Goal: Task Accomplishment & Management: Manage account settings

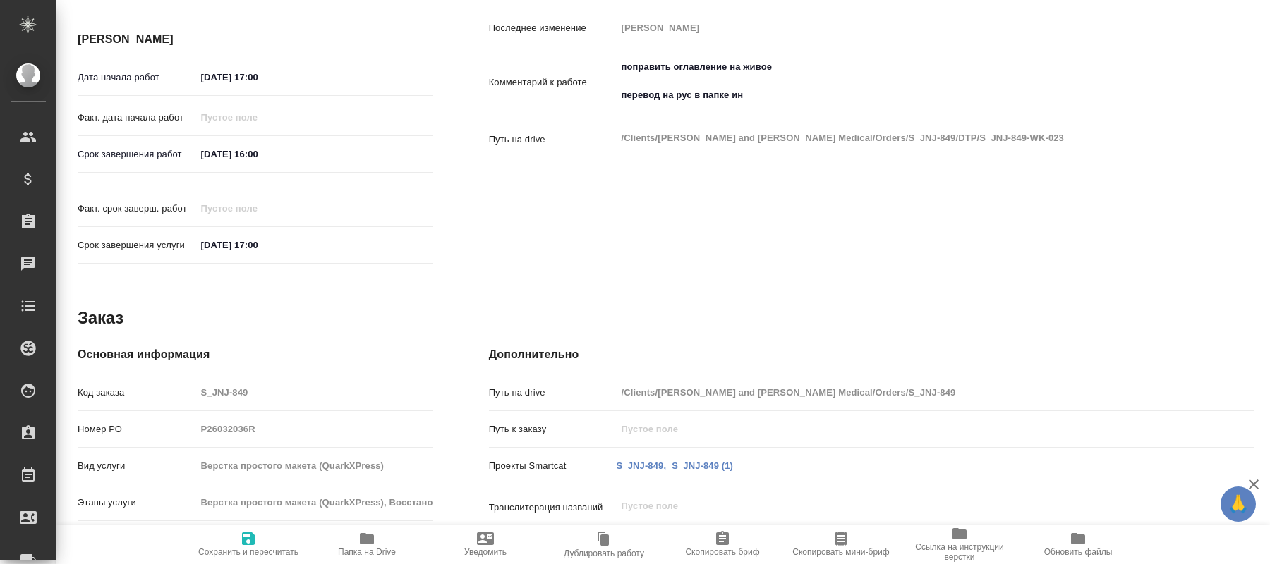
scroll to position [499, 0]
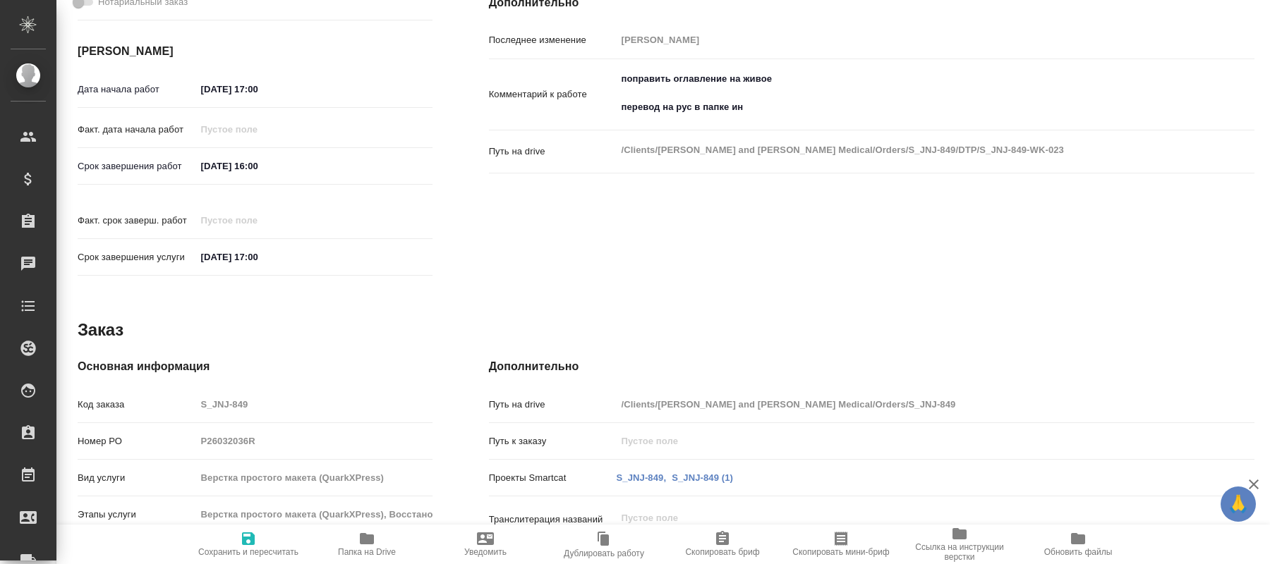
click at [358, 549] on span "Папка на Drive" at bounding box center [367, 552] width 58 height 10
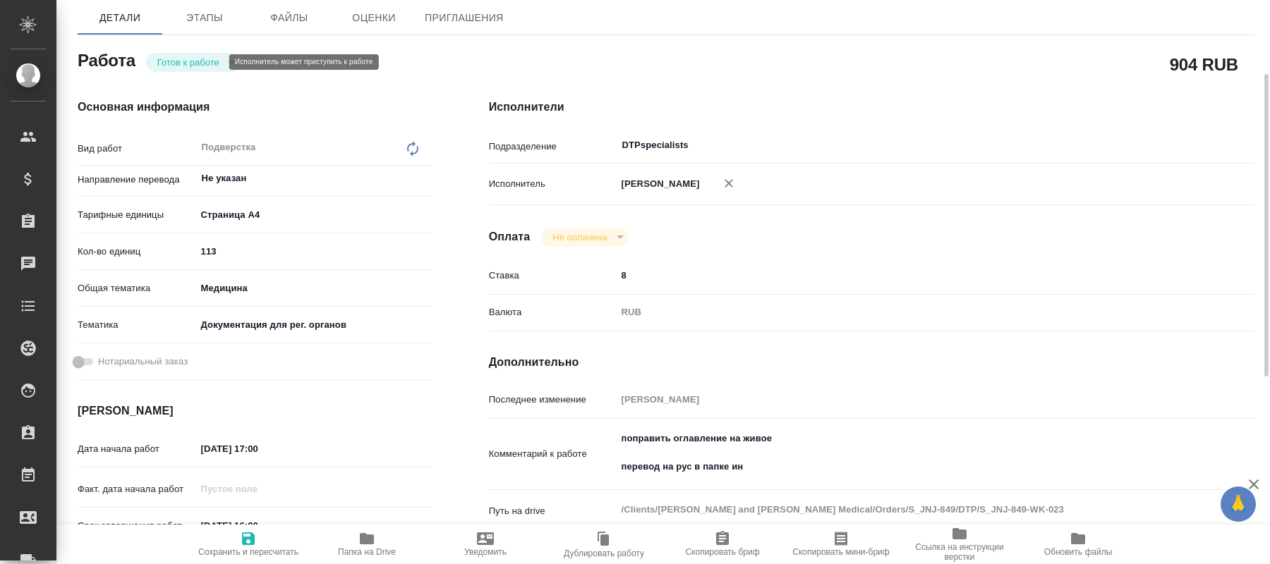
click at [210, 60] on body "🙏 .cls-1 fill:#fff; AWATERA Kucherenko Oksana Клиенты Спецификации Заказы 0 Чат…" at bounding box center [635, 282] width 1270 height 564
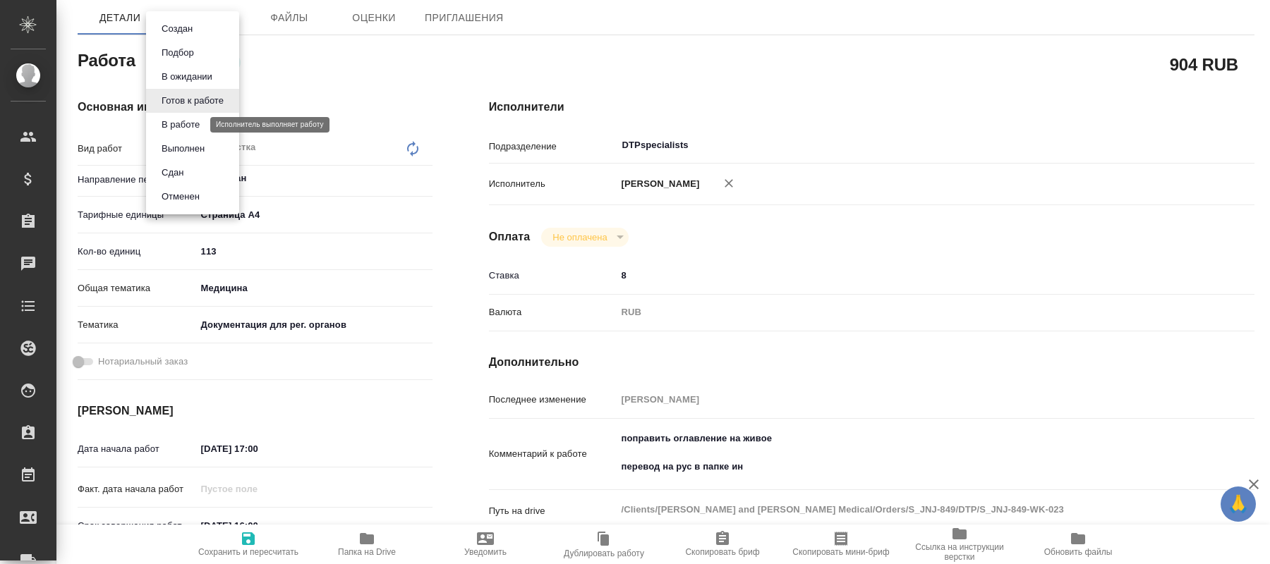
click at [184, 119] on button "В работе" at bounding box center [180, 125] width 47 height 16
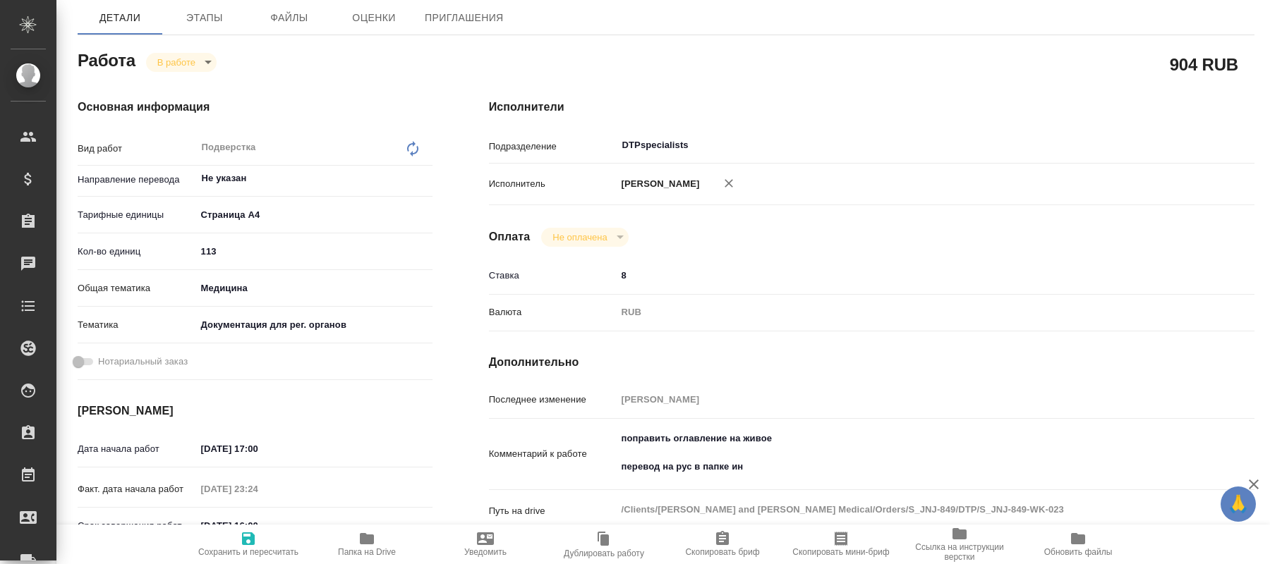
type textarea "x"
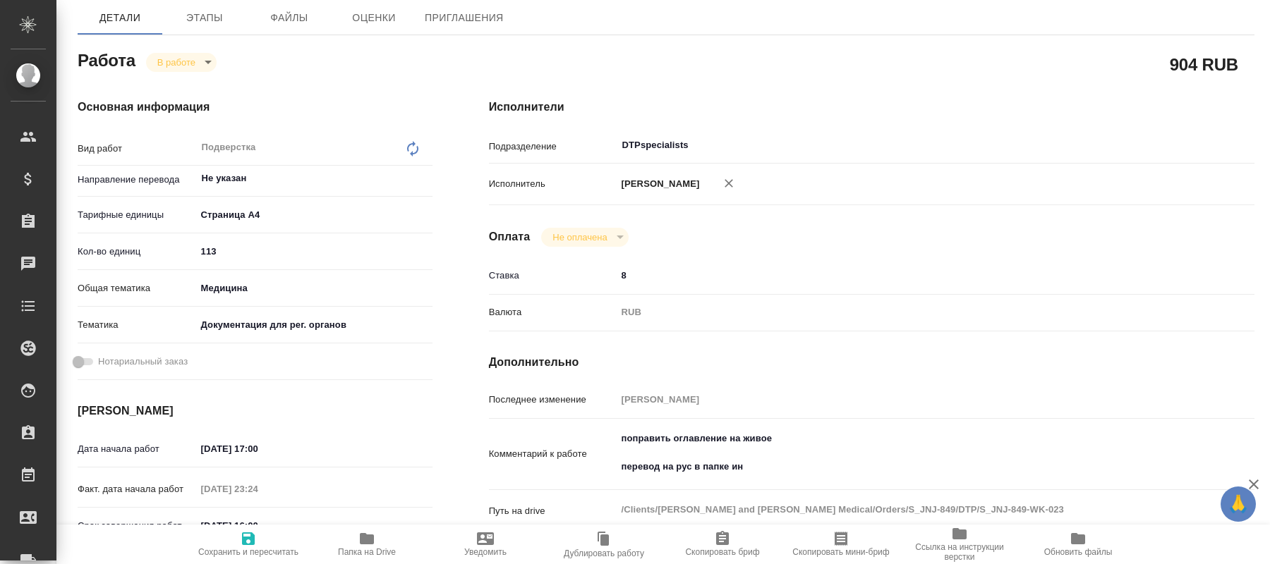
type textarea "x"
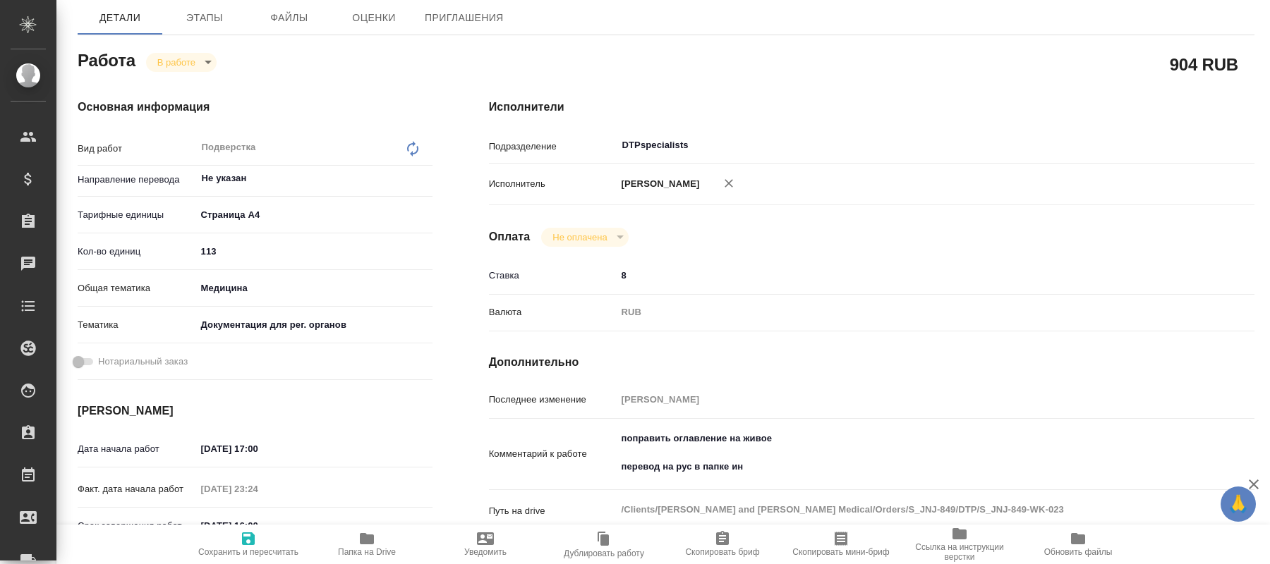
type textarea "x"
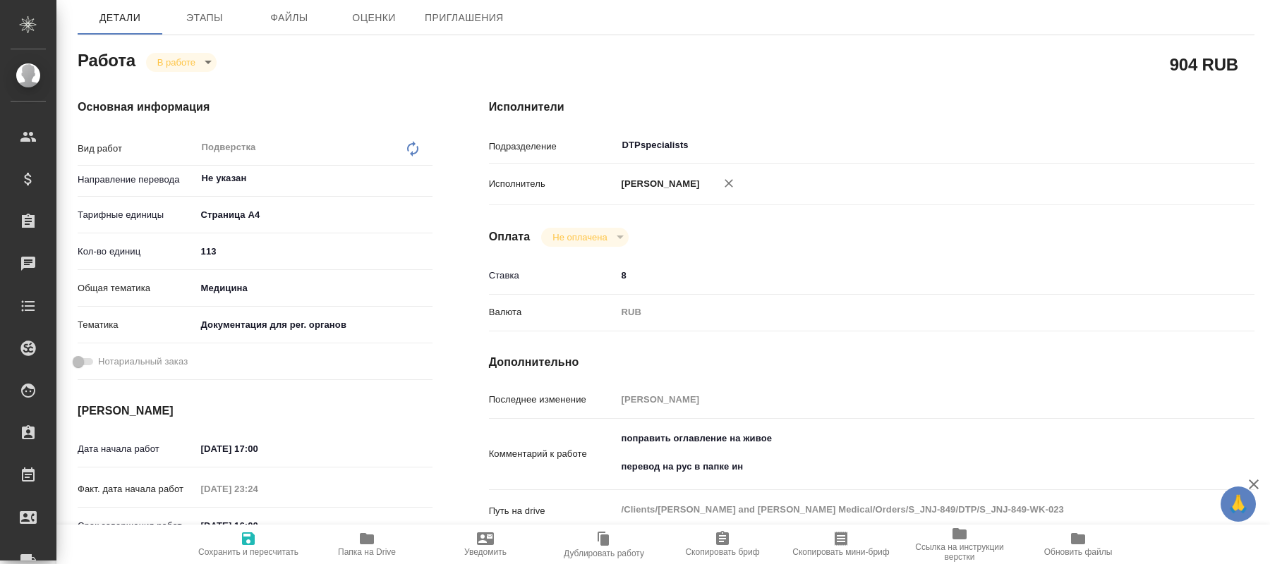
click at [202, 62] on body "🙏 .cls-1 fill:#fff; AWATERA Kucherenko Oksana Клиенты Спецификации Заказы 0 Чат…" at bounding box center [635, 282] width 1270 height 564
type textarea "x"
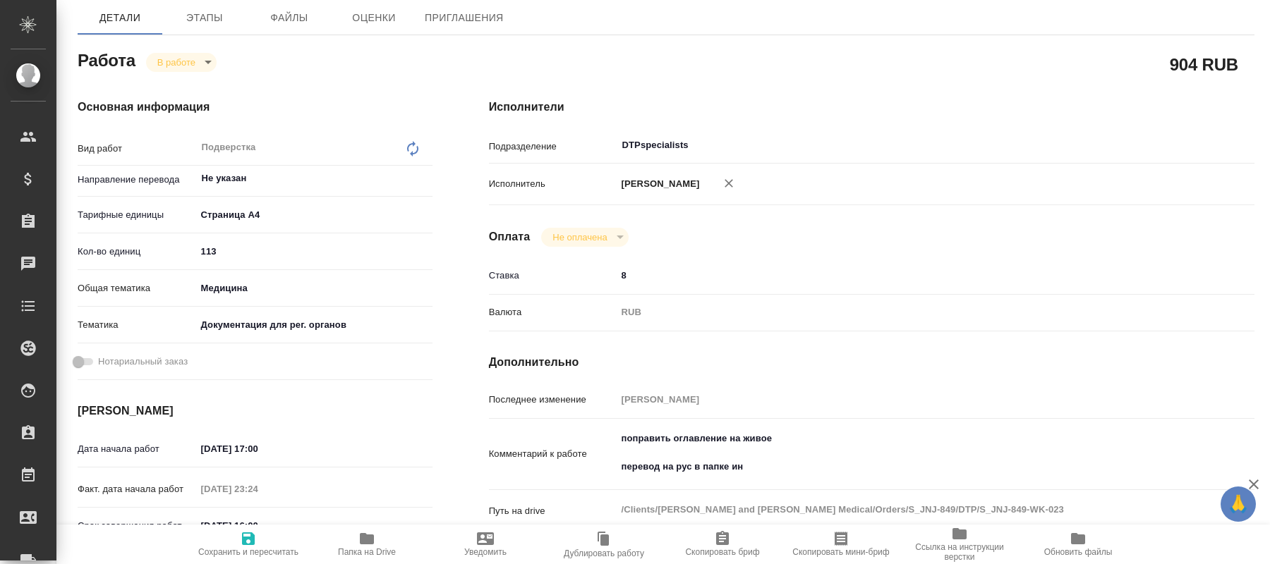
type textarea "x"
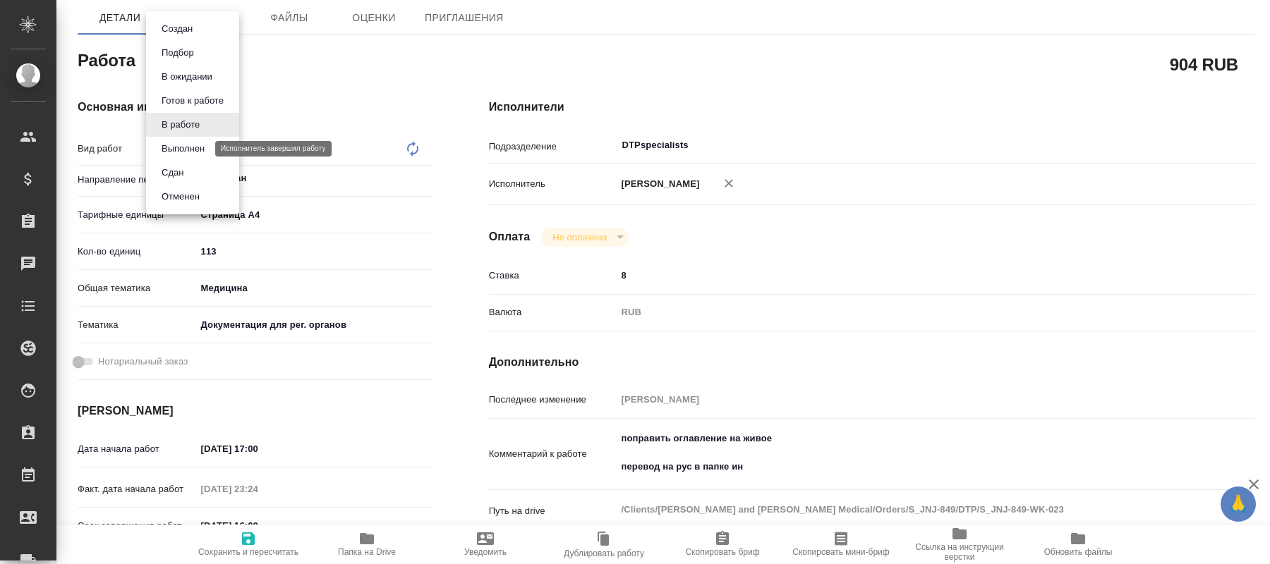
click at [179, 151] on button "Выполнен" at bounding box center [182, 149] width 51 height 16
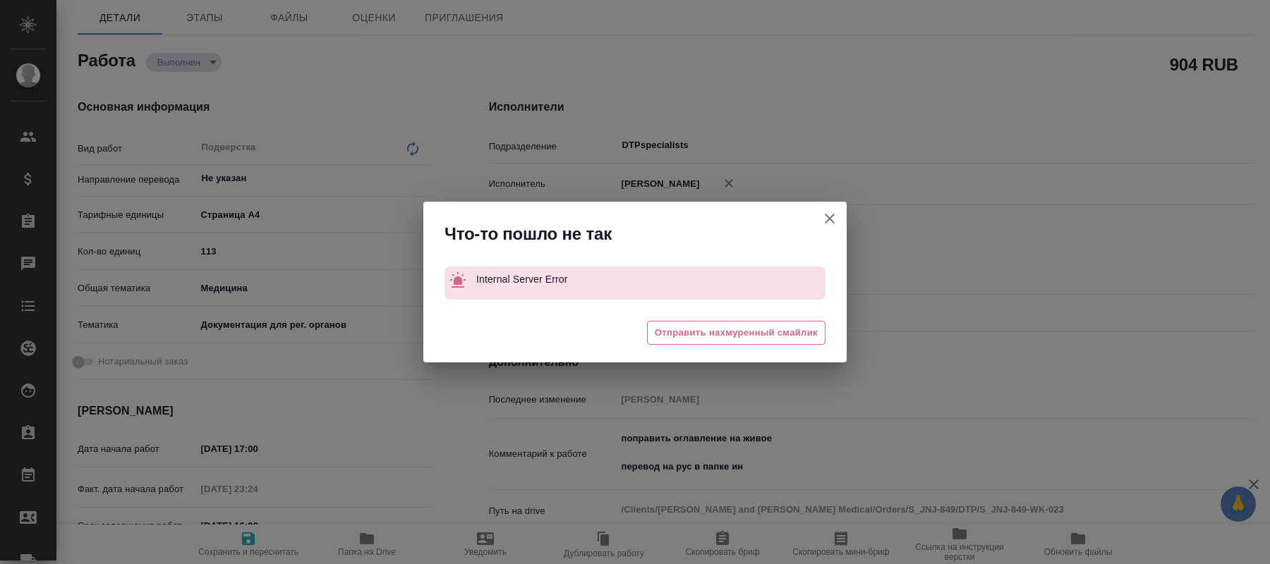
type textarea "x"
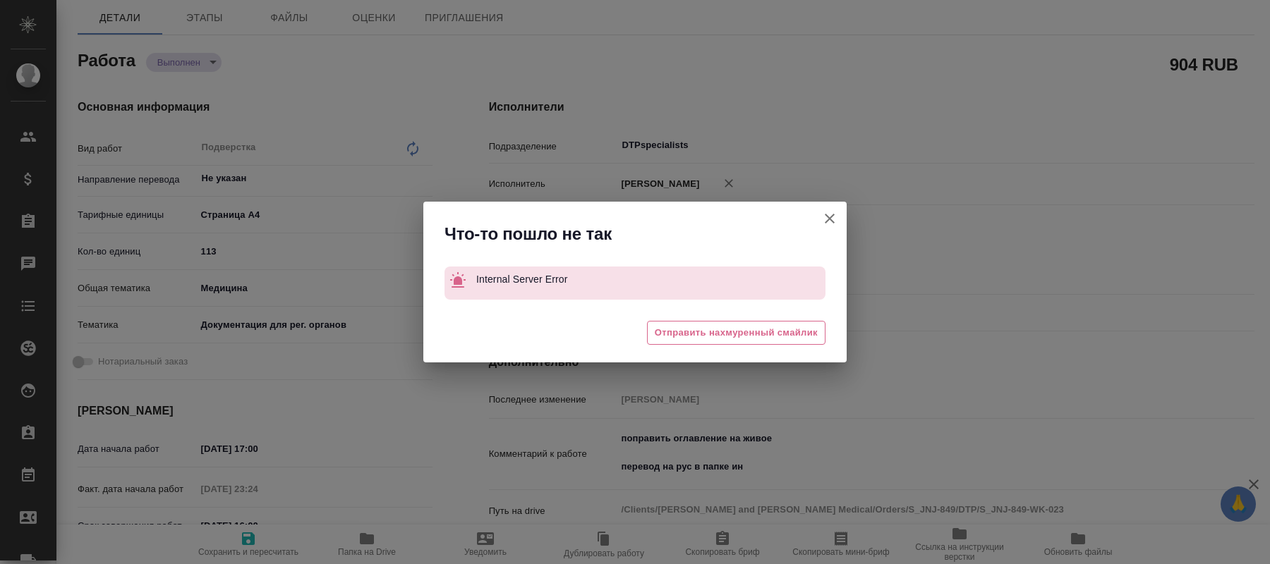
type textarea "x"
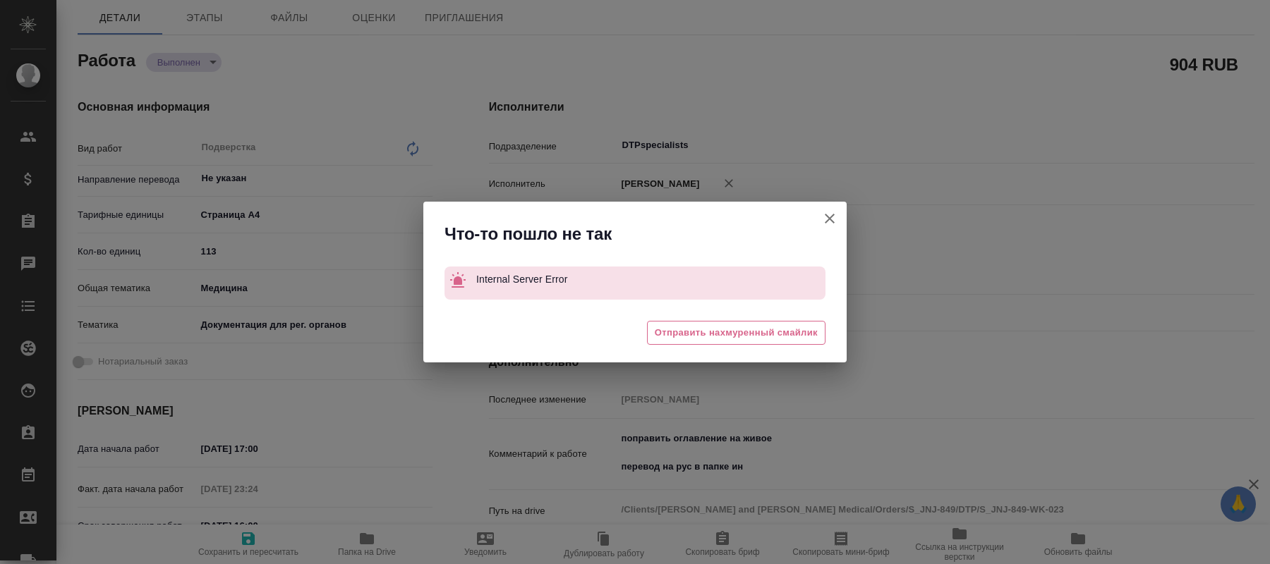
click at [832, 214] on icon "button" at bounding box center [829, 218] width 17 height 17
type textarea "x"
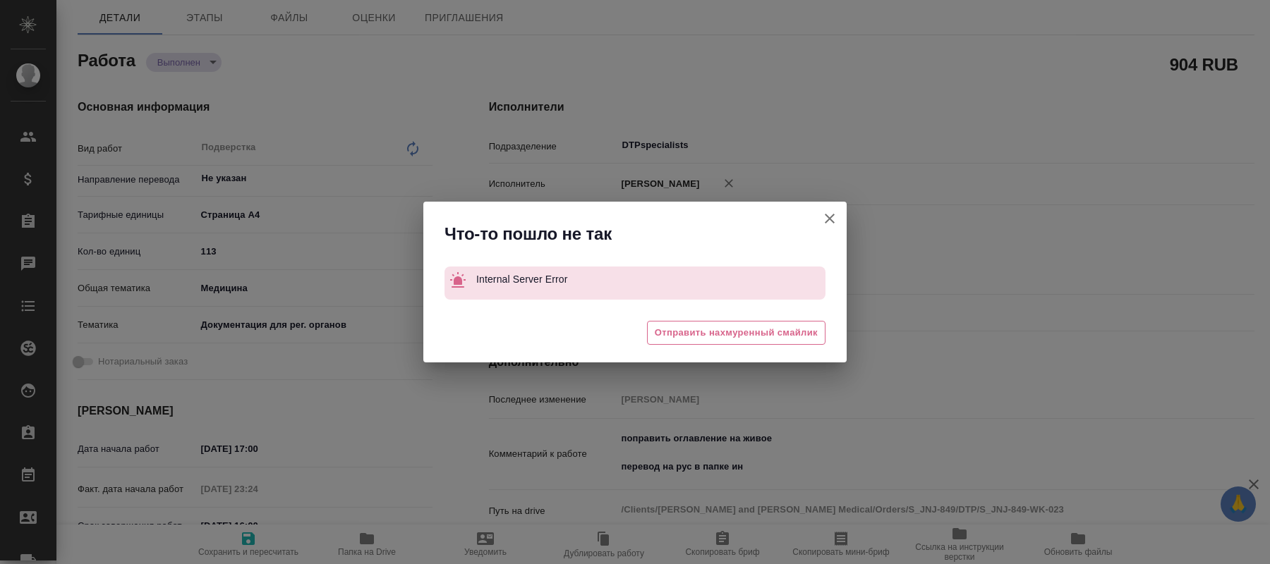
type textarea "x"
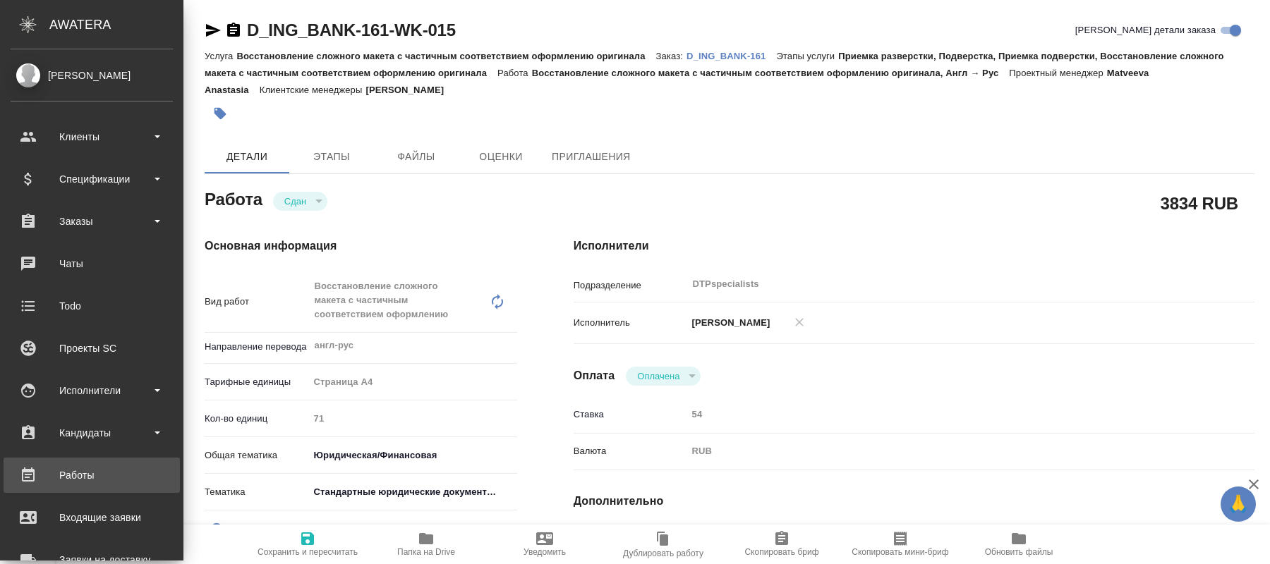
click at [83, 474] on div "Работы" at bounding box center [92, 475] width 162 height 21
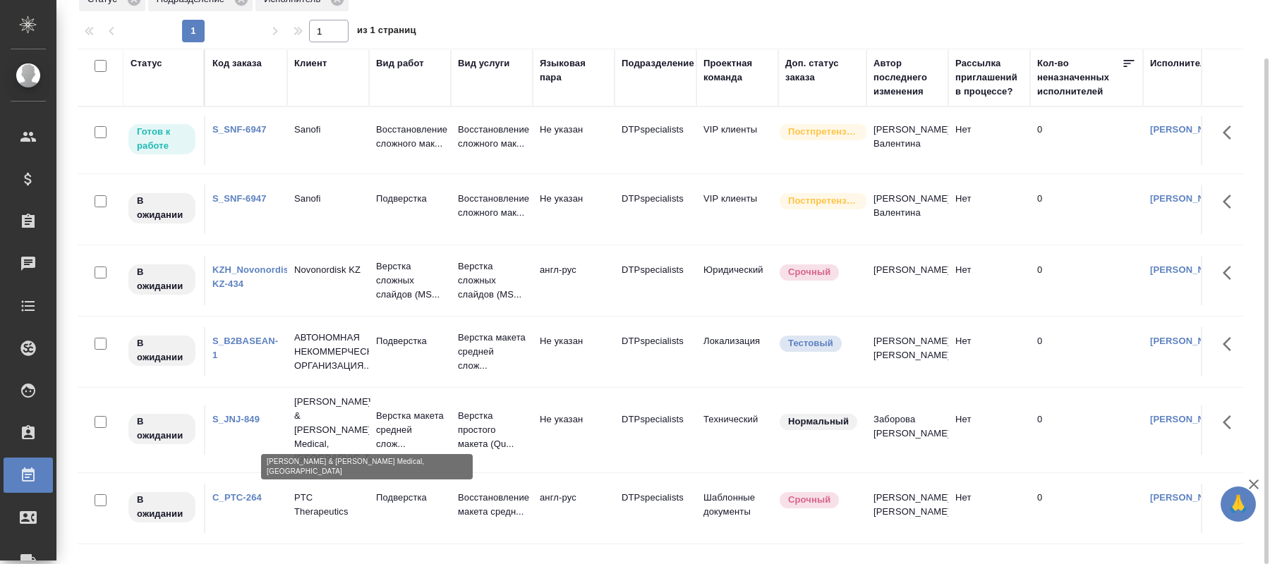
click at [316, 431] on p "Johnson & Johnson Medical, Russia" at bounding box center [328, 430] width 68 height 71
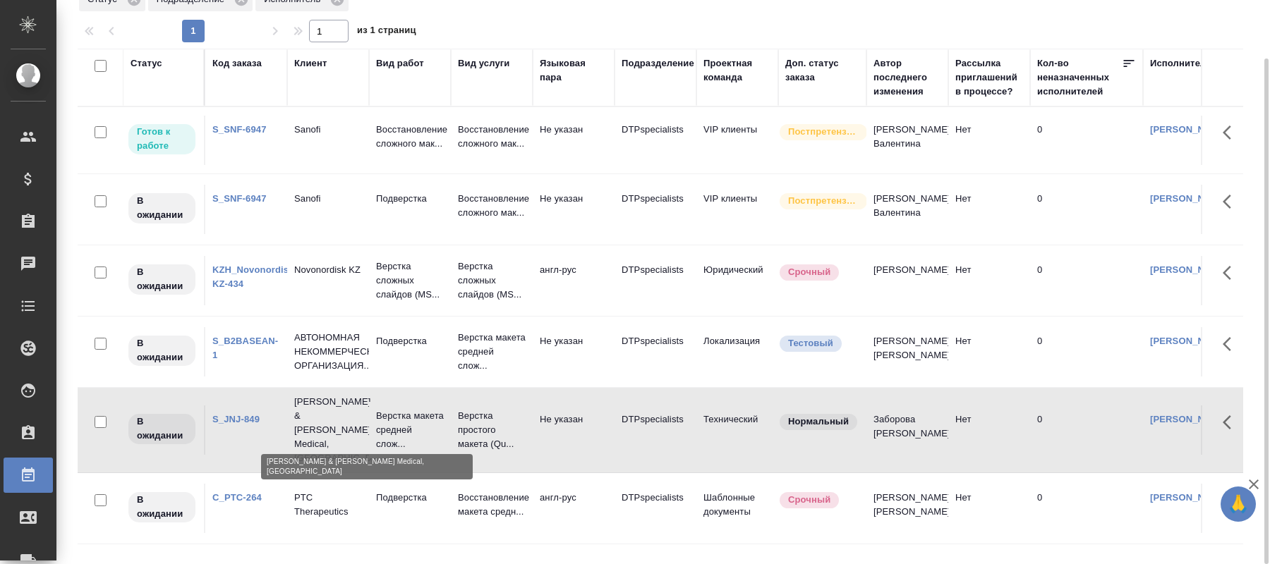
click at [316, 431] on p "Johnson & Johnson Medical, Russia" at bounding box center [328, 430] width 68 height 71
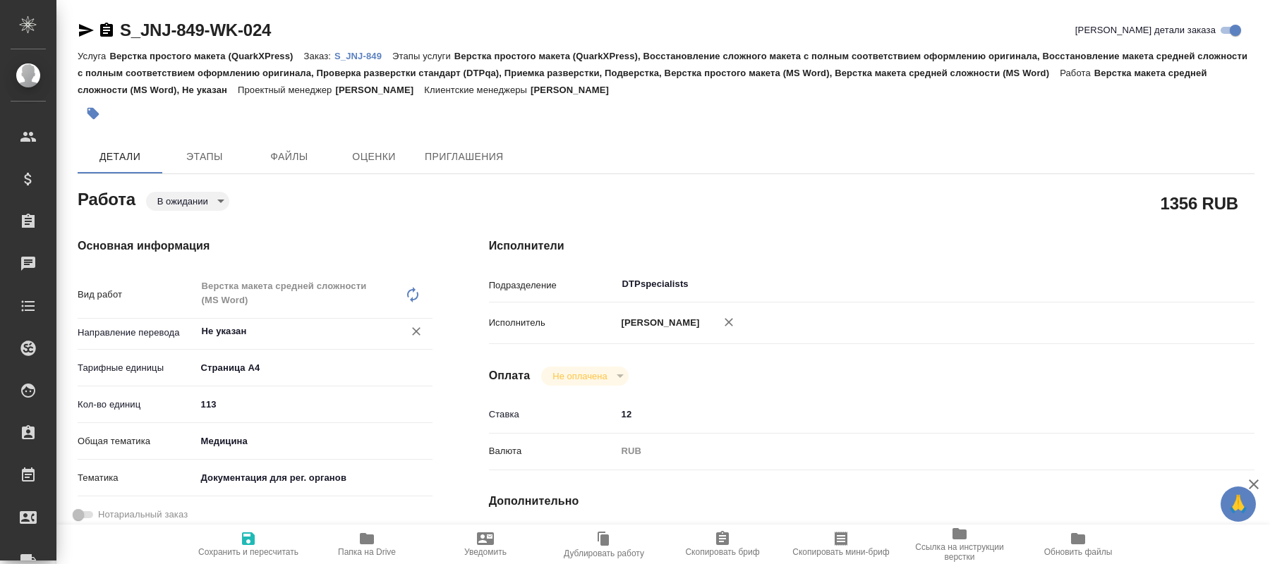
type textarea "x"
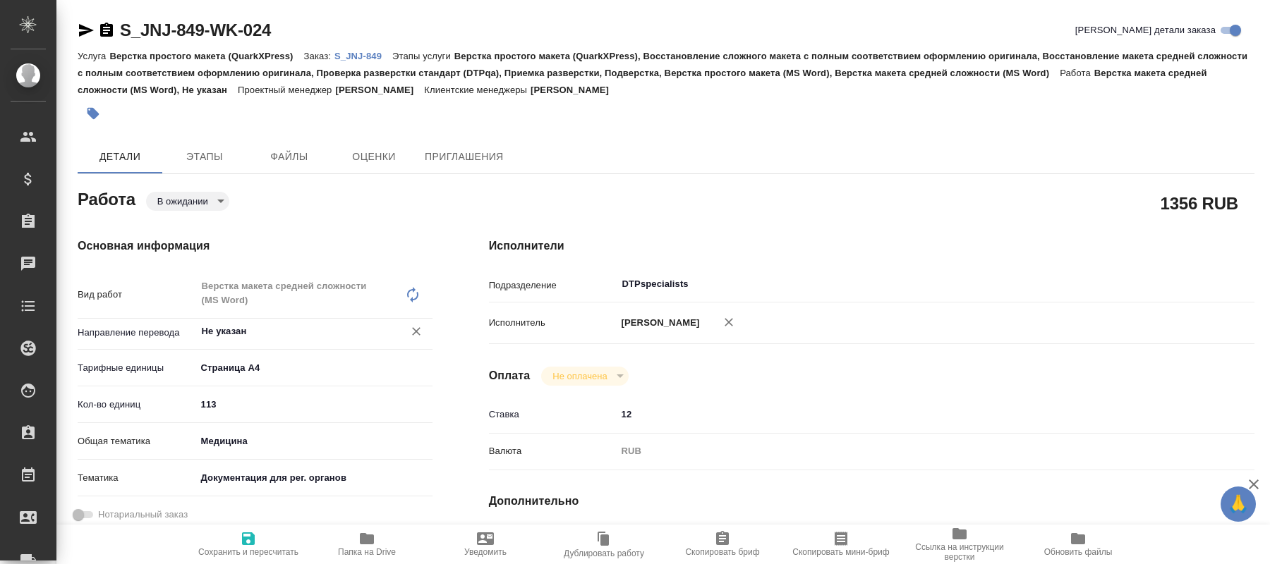
type textarea "x"
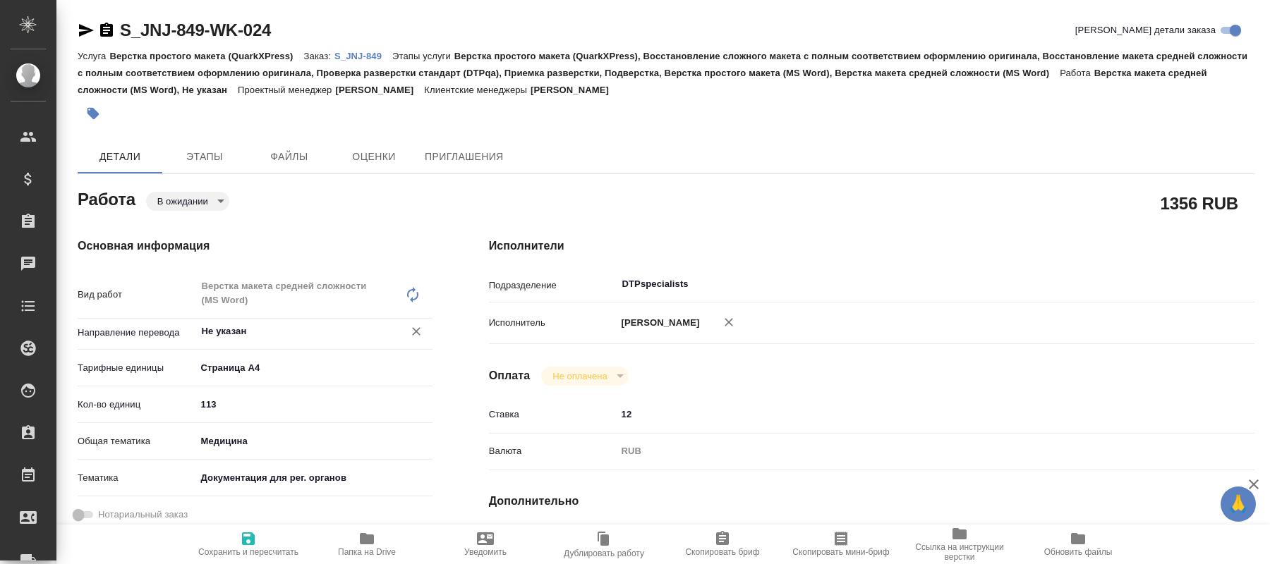
type textarea "x"
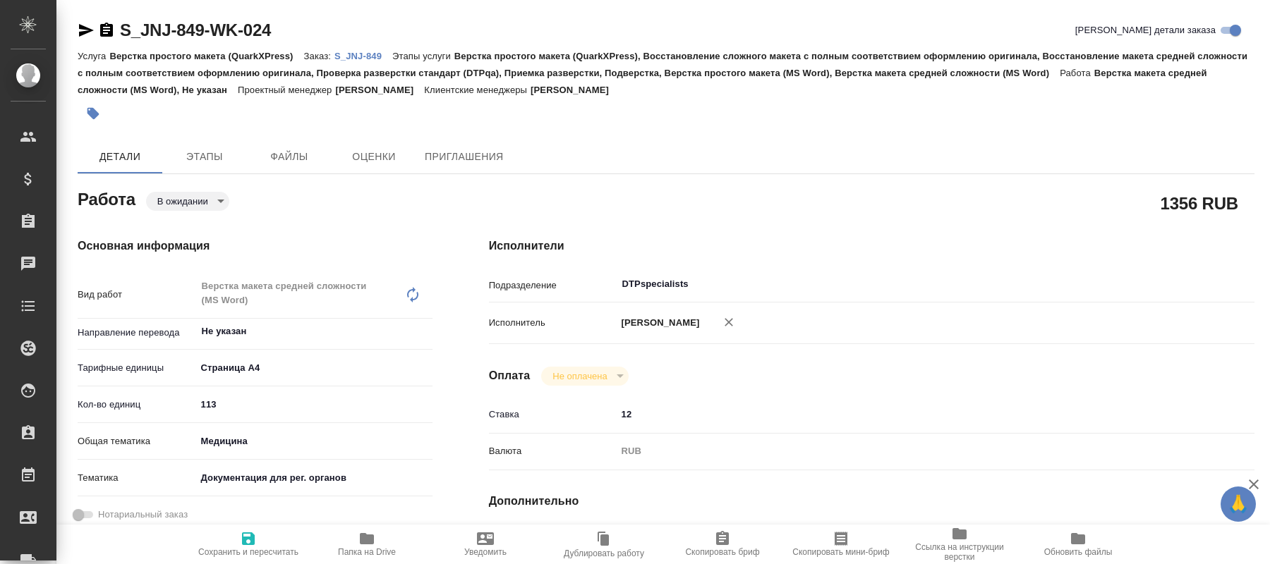
type textarea "x"
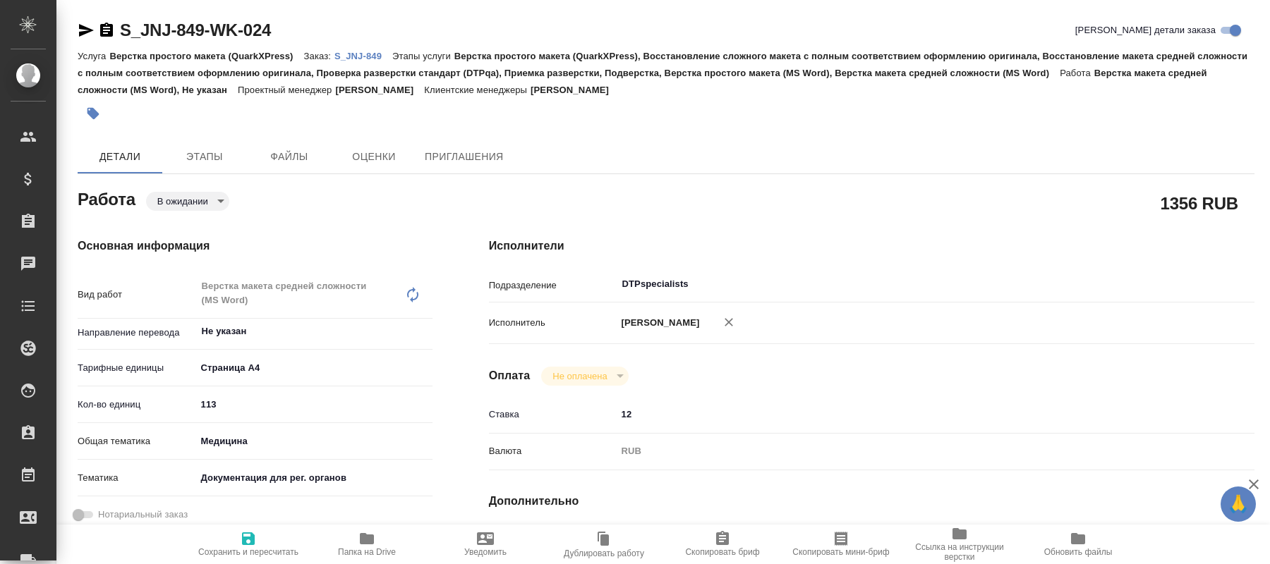
type textarea "x"
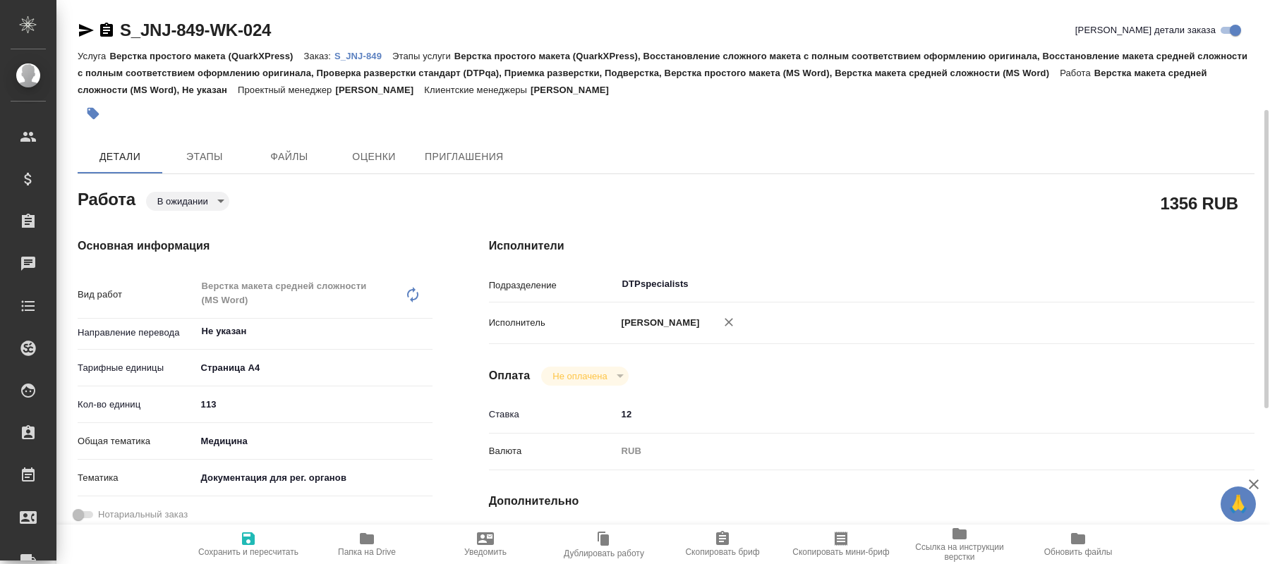
type textarea "x"
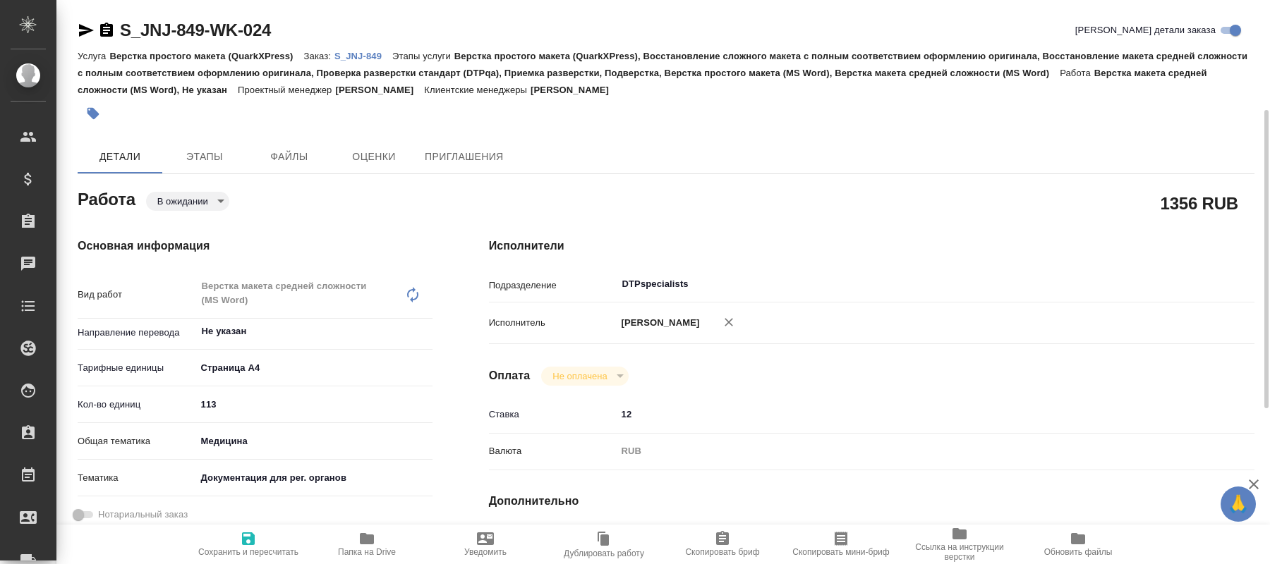
scroll to position [144, 0]
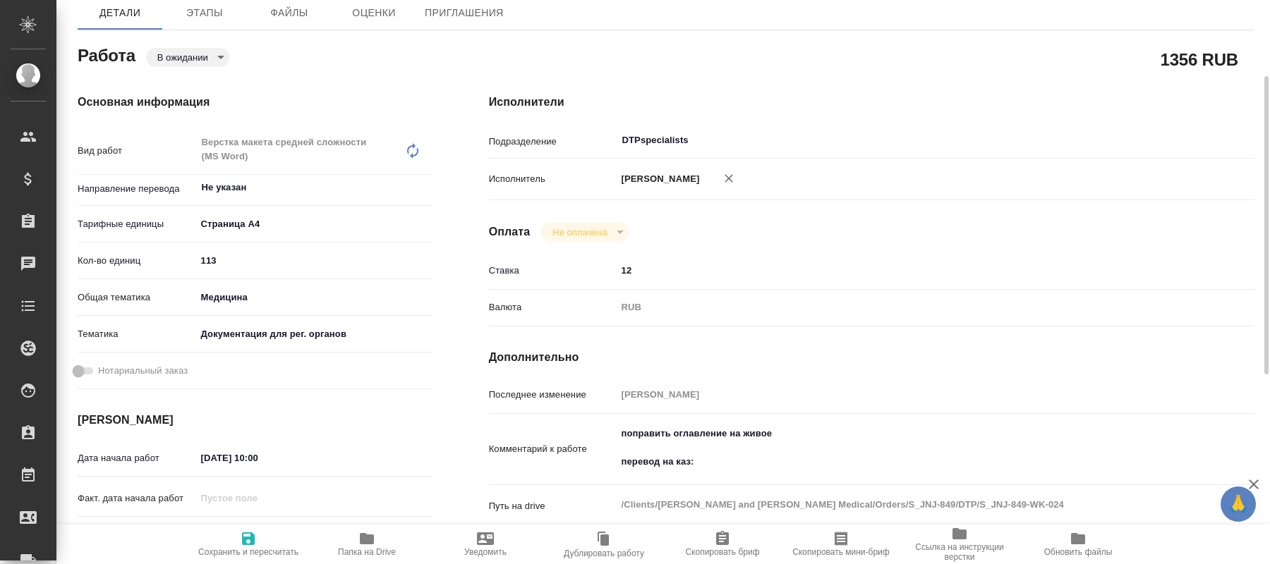
type textarea "x"
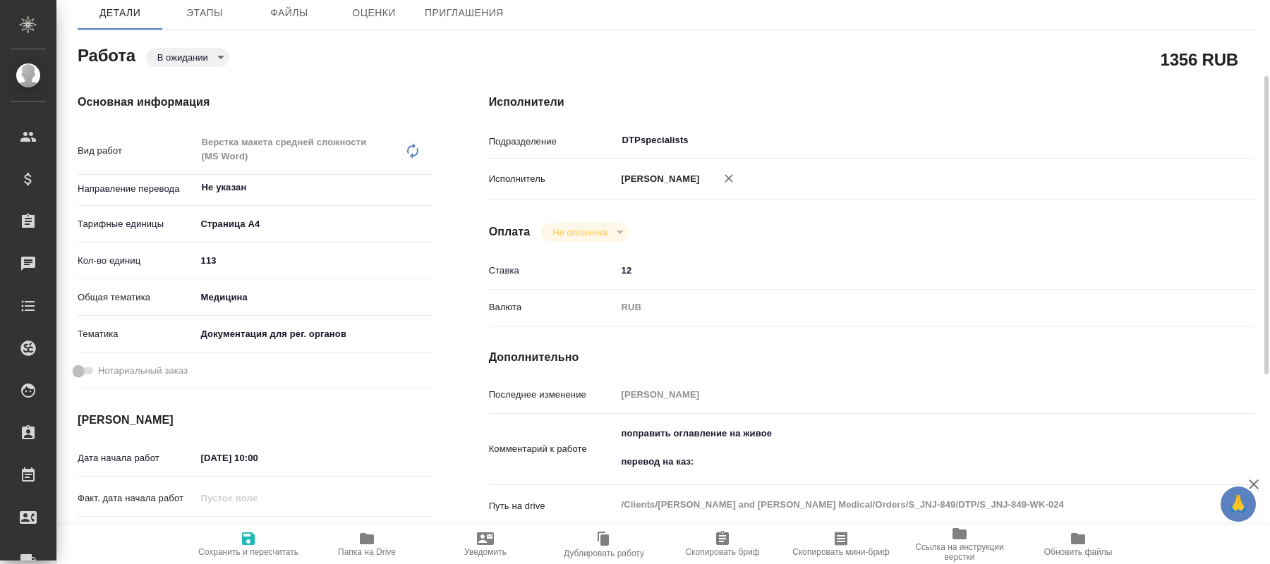
type textarea "x"
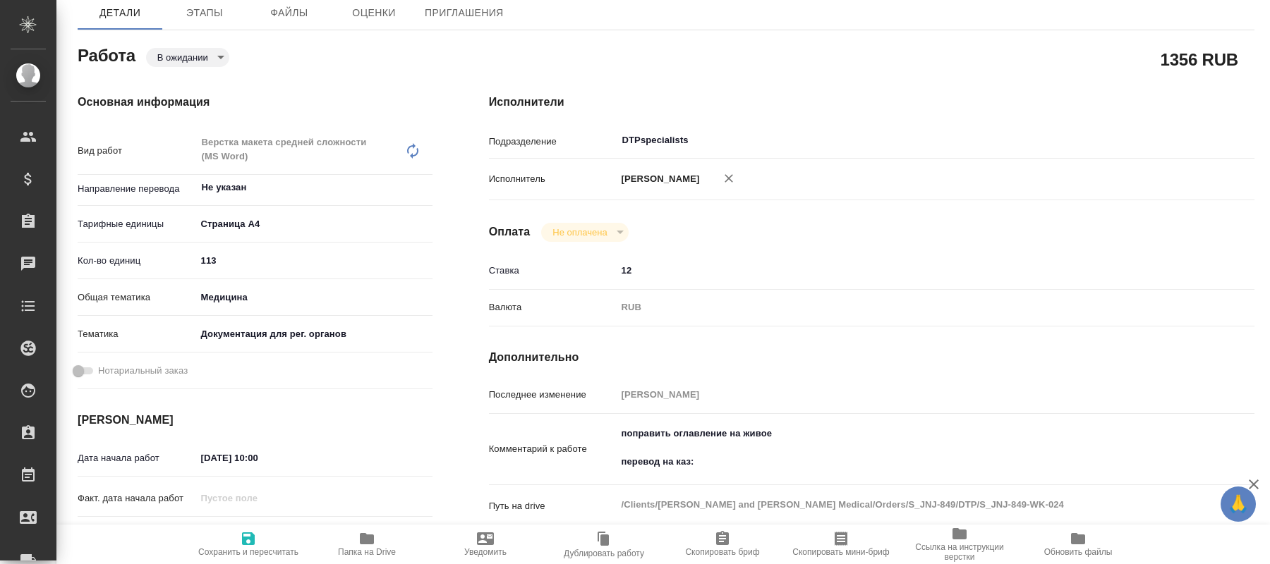
type textarea "x"
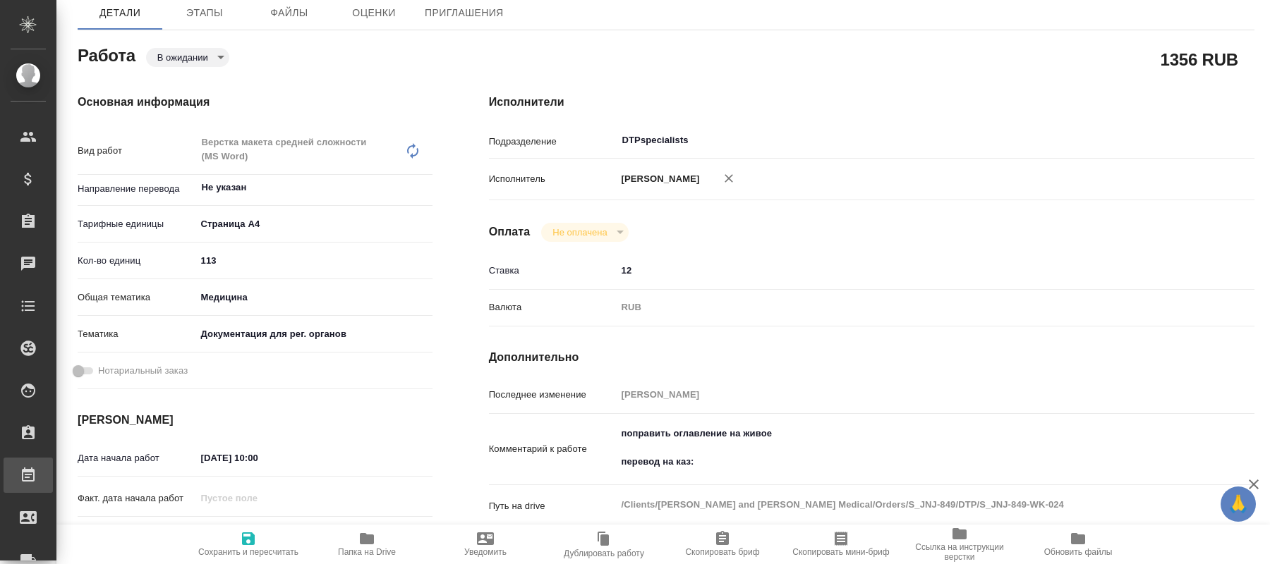
type textarea "x"
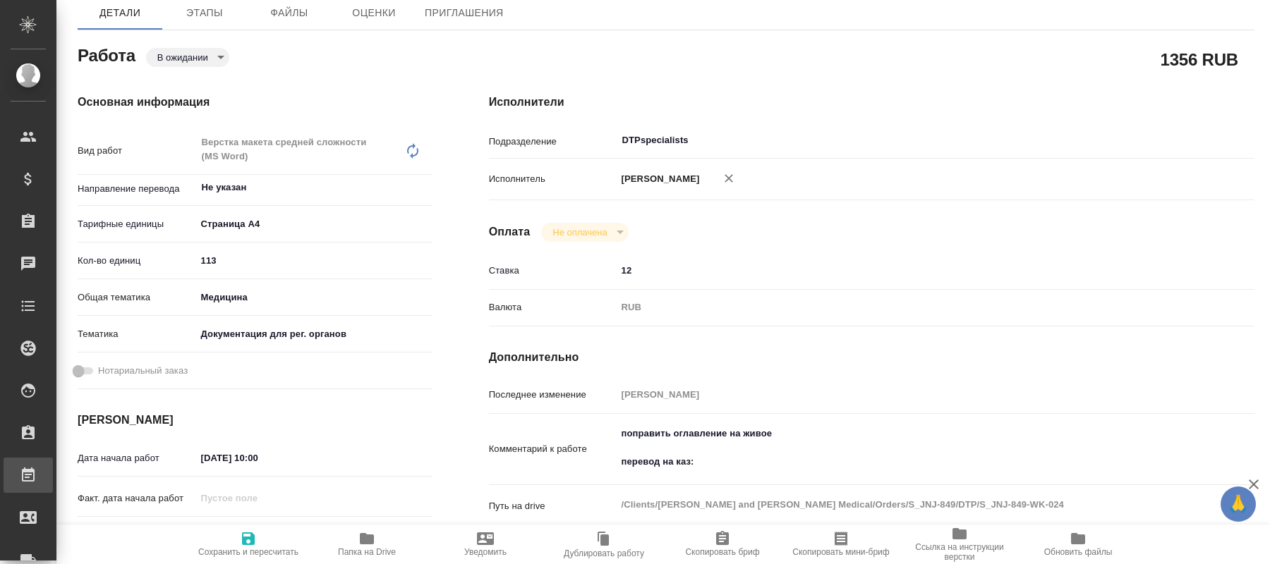
type textarea "x"
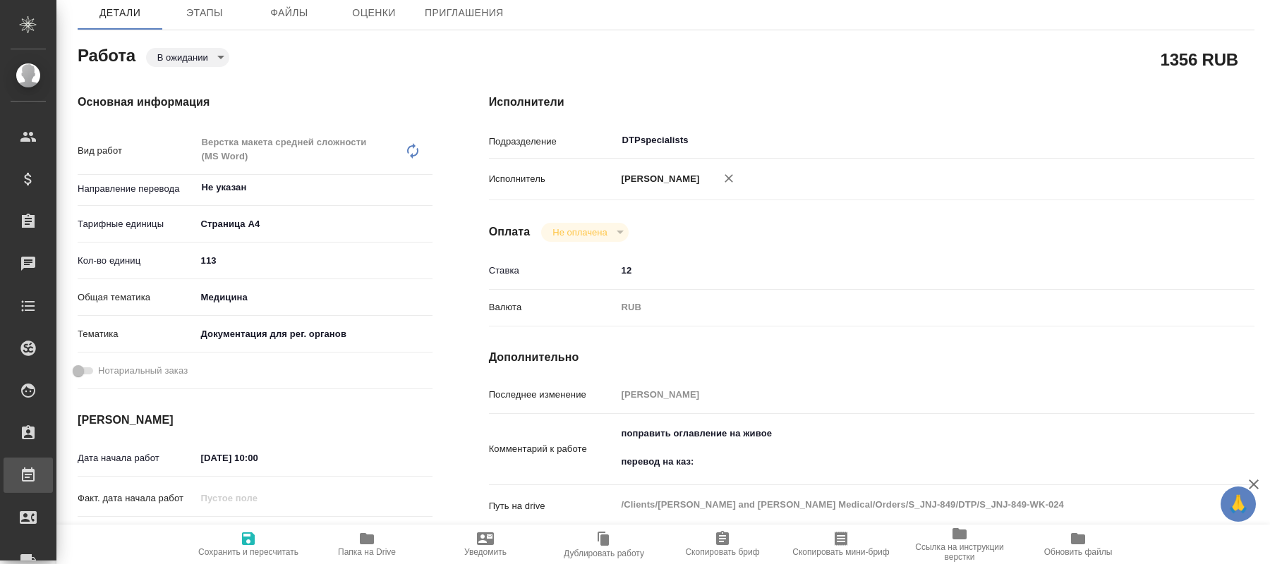
click at [28, 471] on div "Работы" at bounding box center [10, 475] width 35 height 21
type textarea "x"
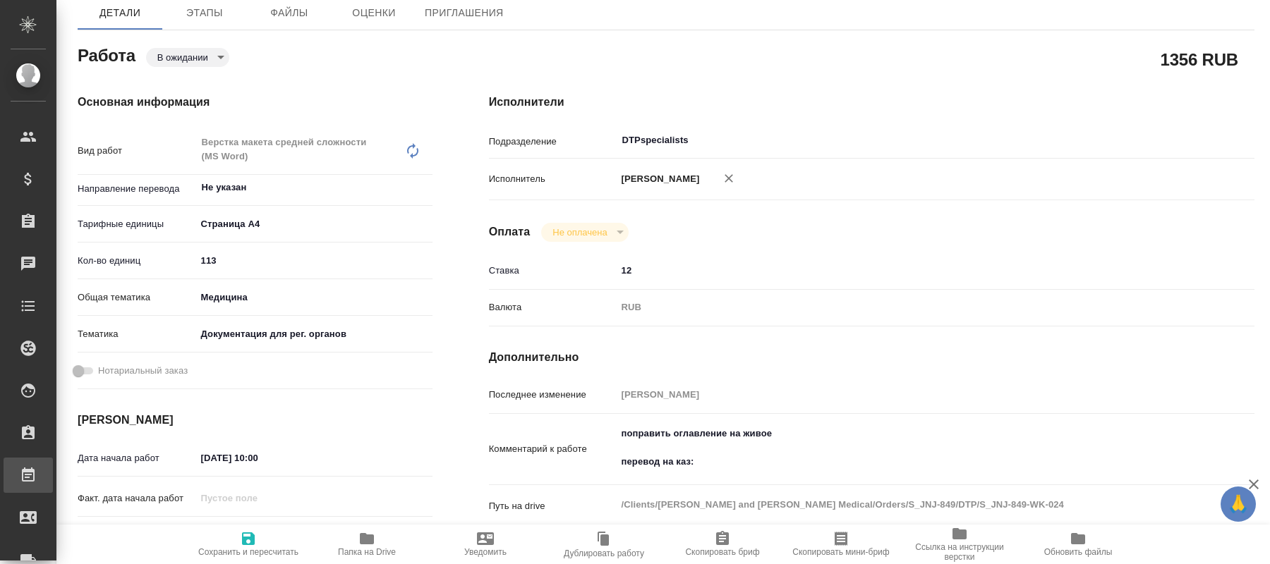
type textarea "x"
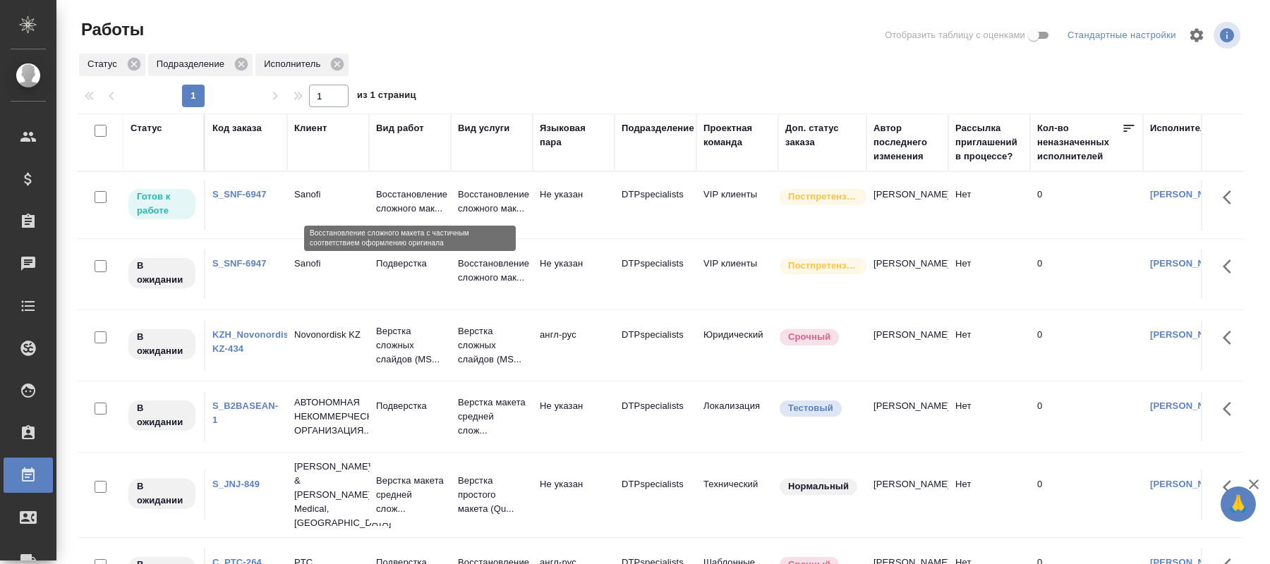
click at [401, 205] on p "Восстановление сложного мак..." at bounding box center [410, 202] width 68 height 28
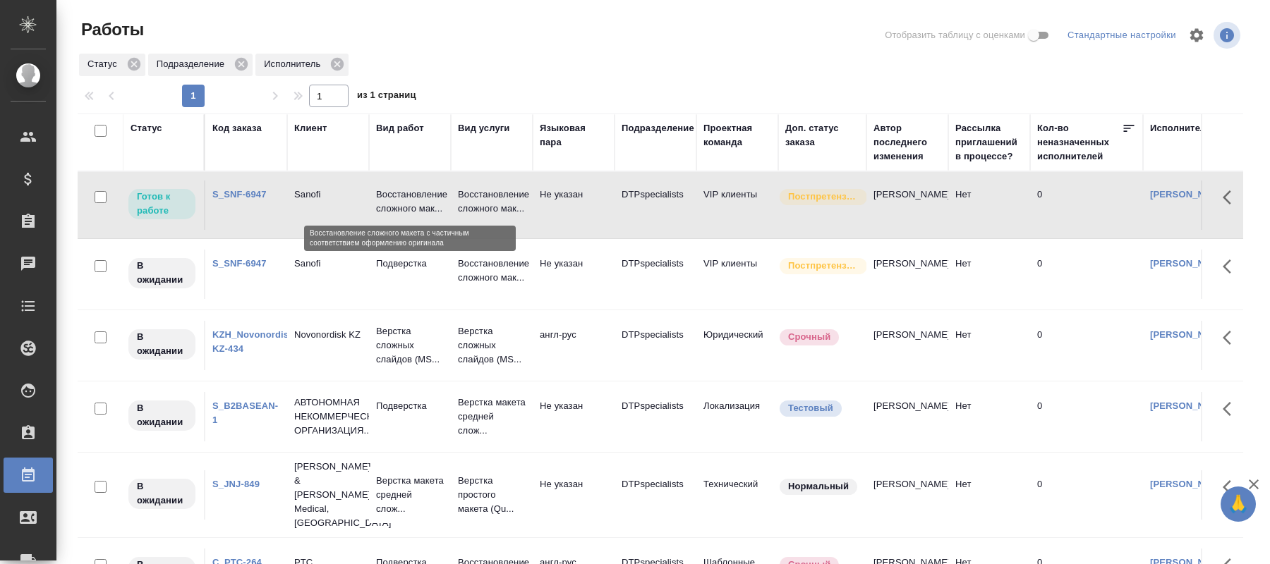
click at [401, 205] on p "Восстановление сложного мак..." at bounding box center [410, 202] width 68 height 28
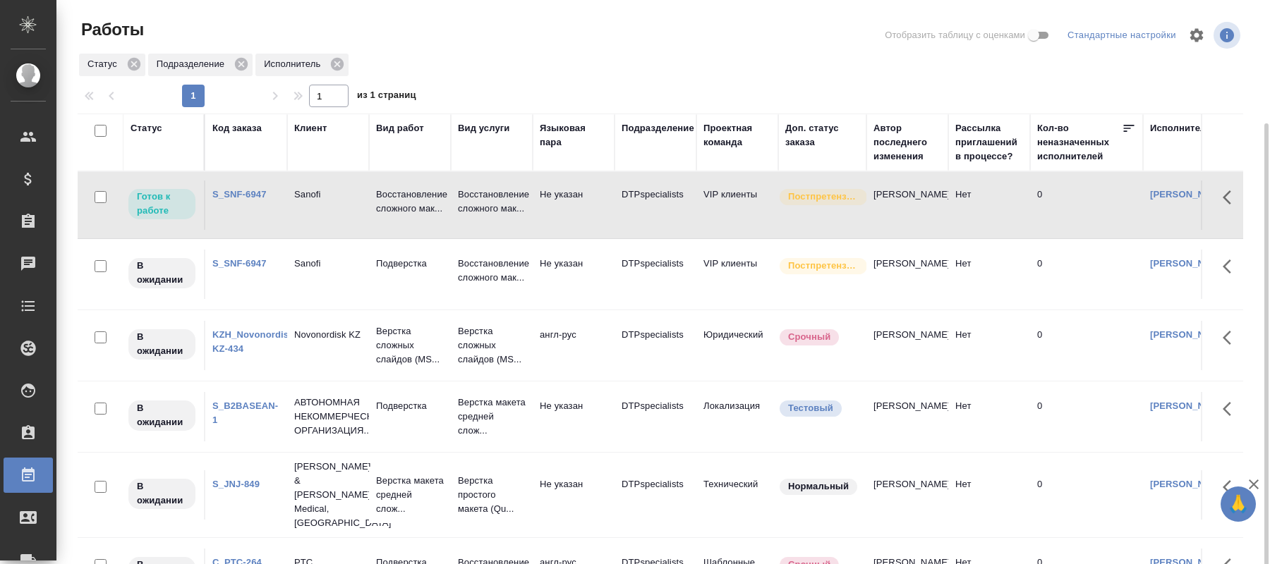
scroll to position [65, 0]
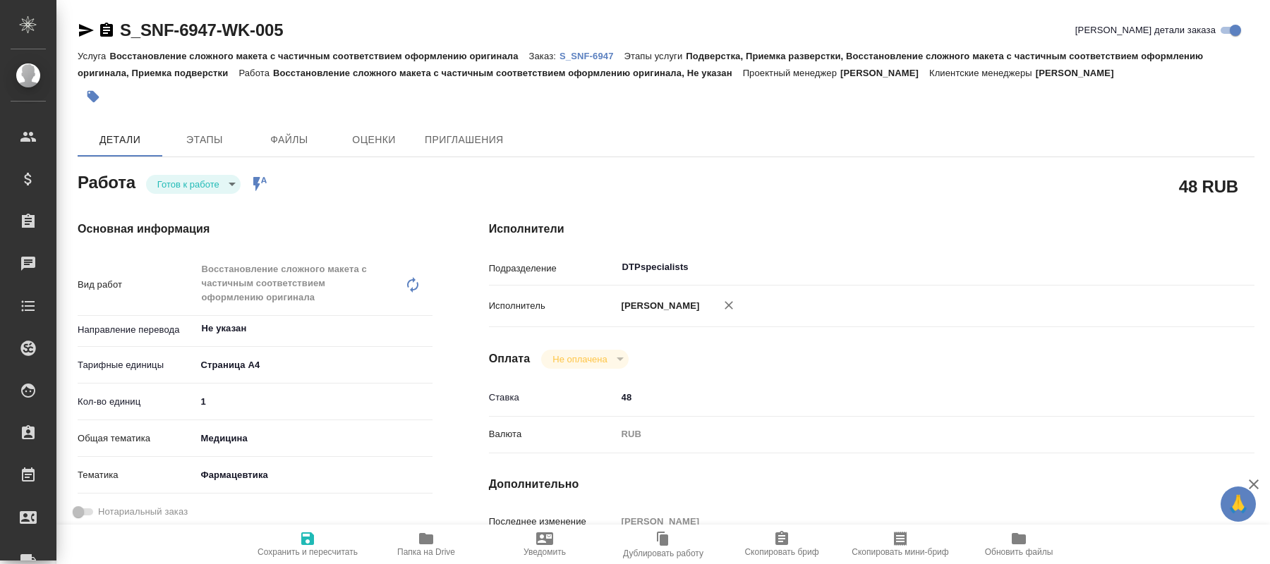
type textarea "x"
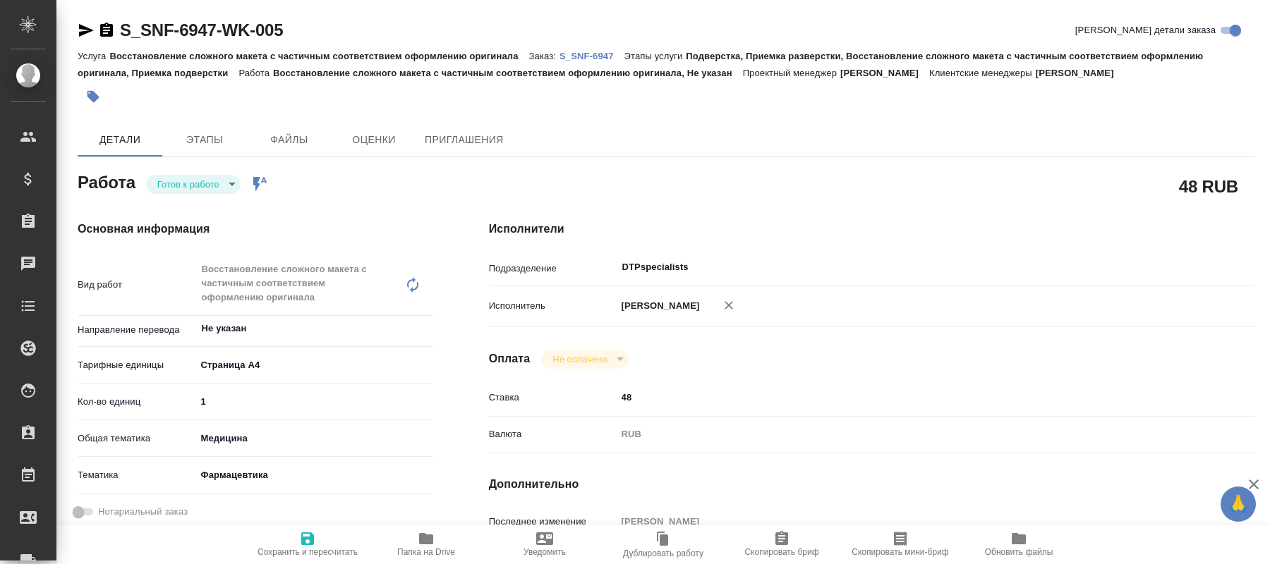
type textarea "x"
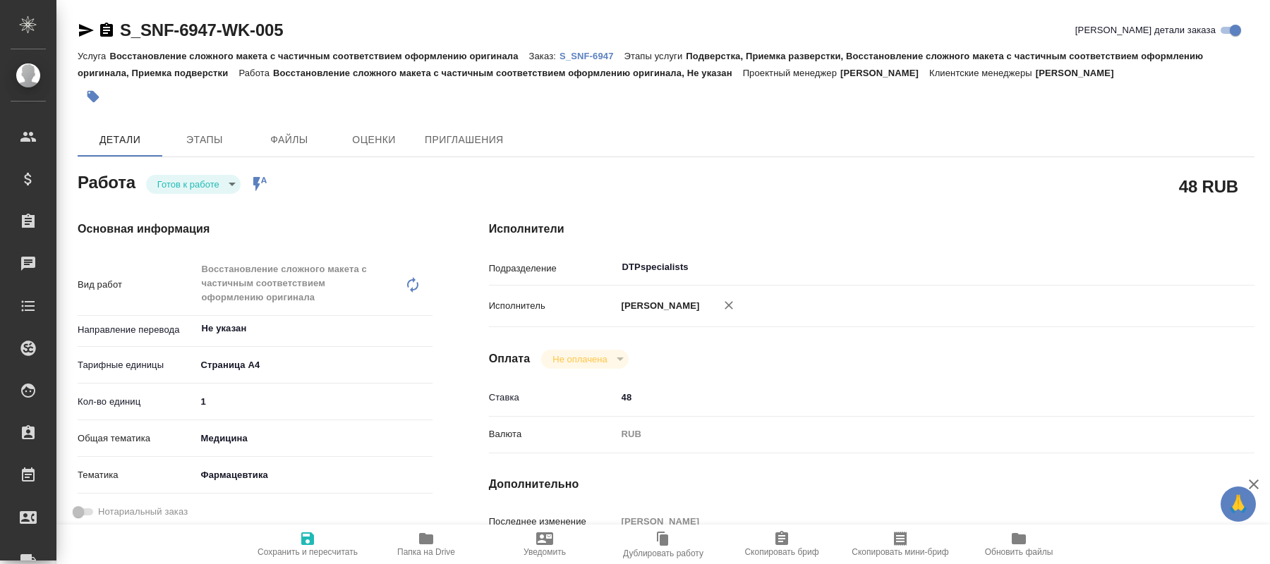
type textarea "x"
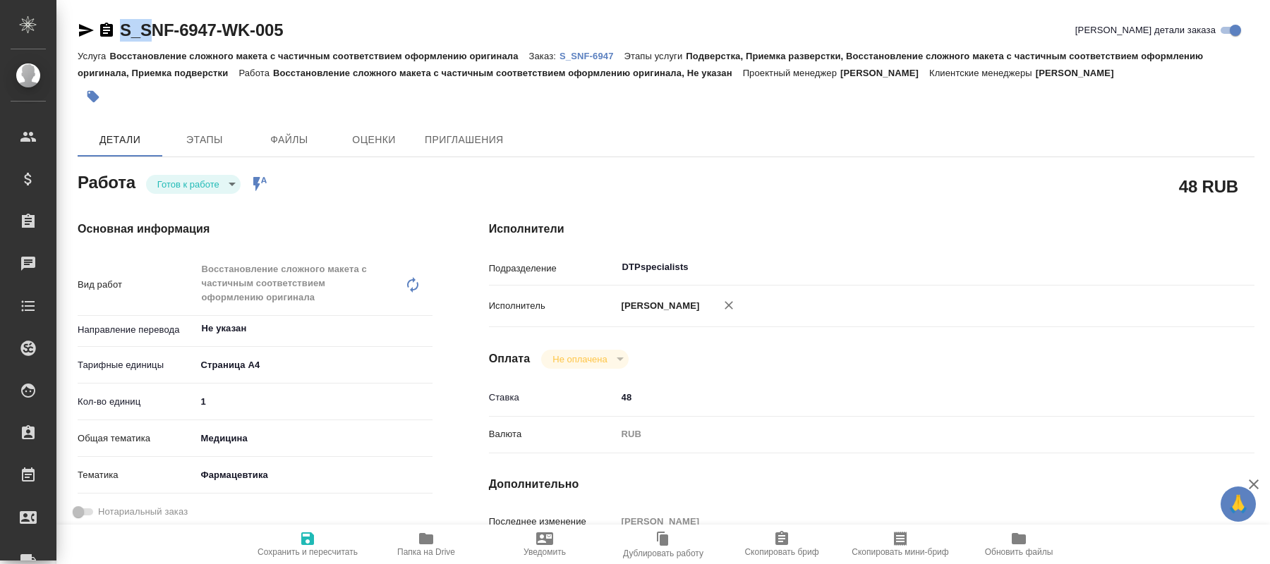
type textarea "x"
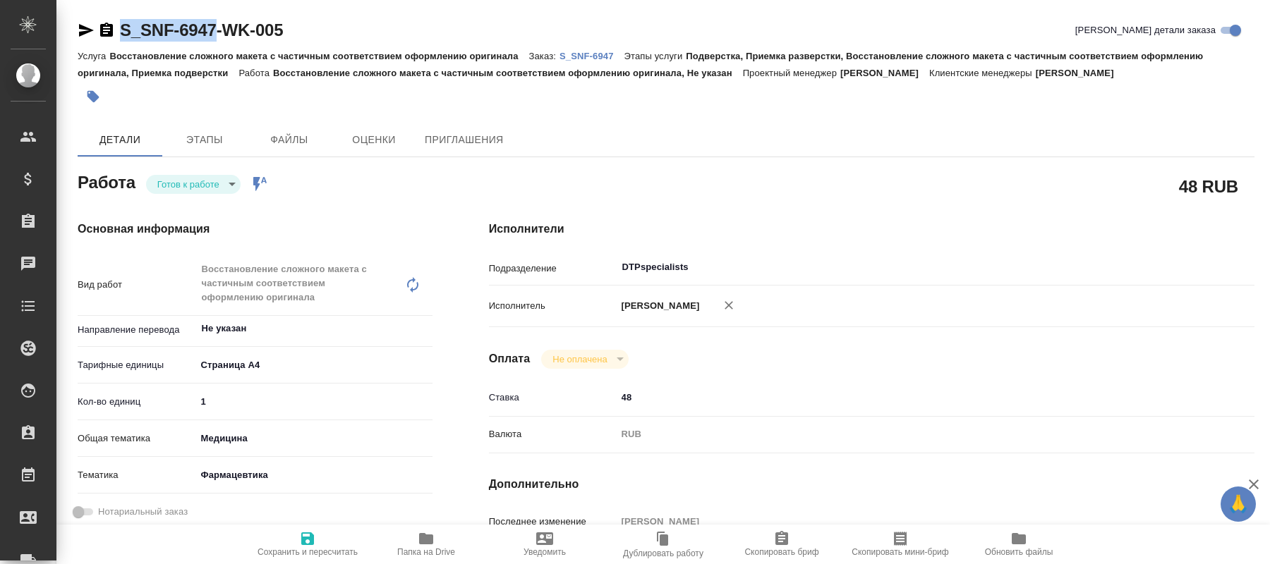
type textarea "x"
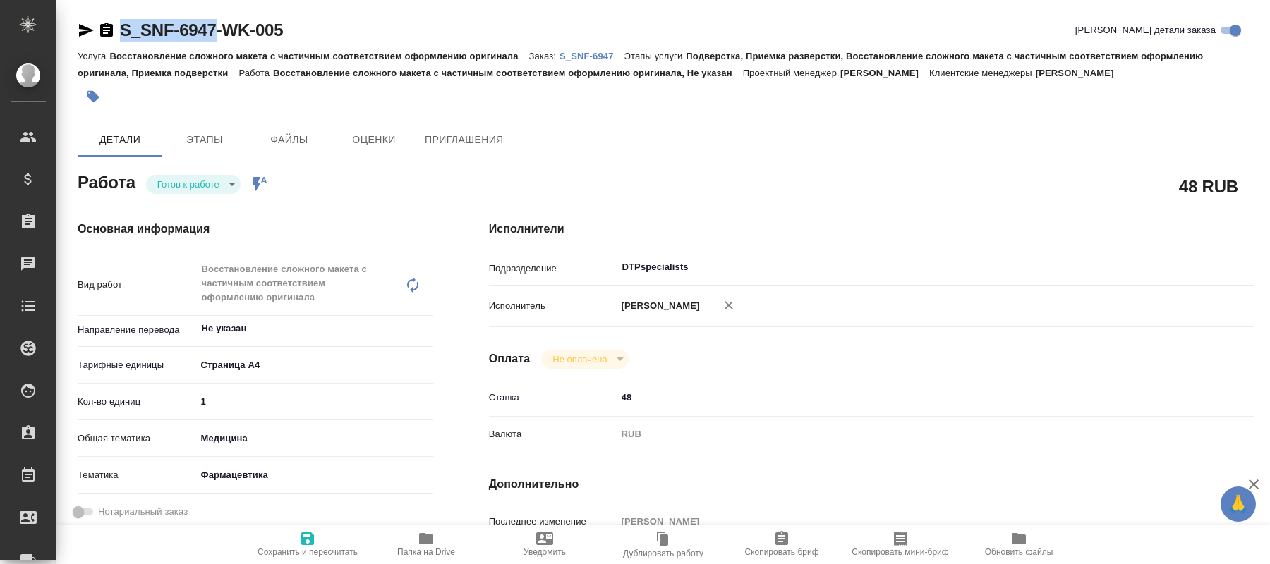
drag, startPoint x: 119, startPoint y: 1, endPoint x: 215, endPoint y: 35, distance: 102.4
type textarea "x"
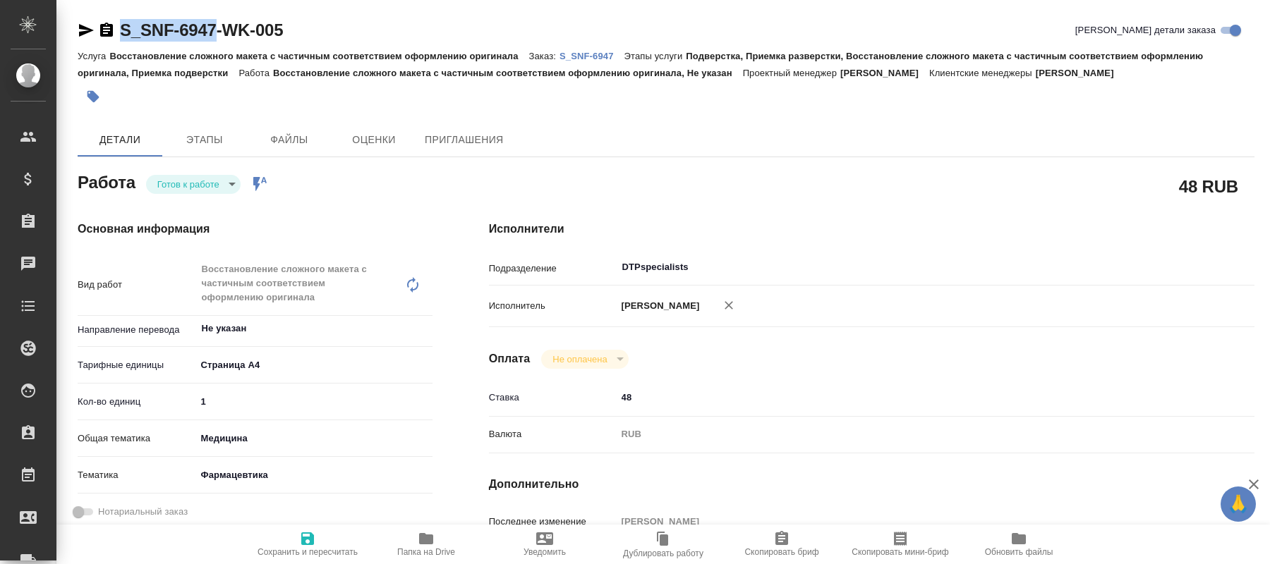
type textarea "x"
copy link "S_SNF-6947"
type textarea "x"
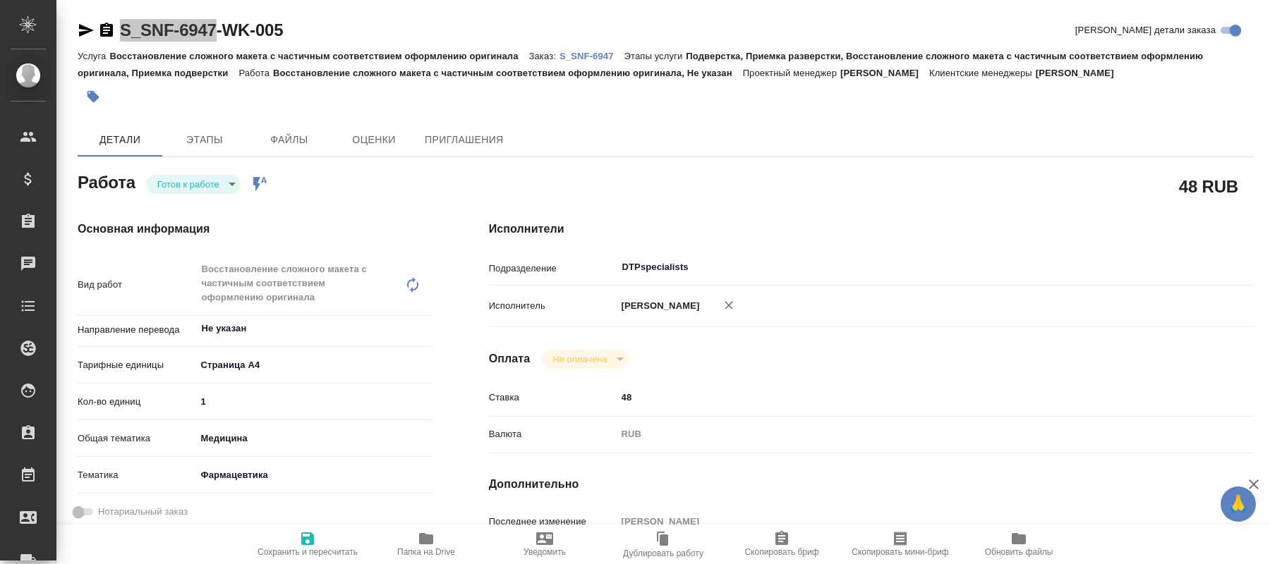
type textarea "x"
click at [222, 180] on body "🙏 .cls-1 fill:#fff; AWATERA [PERSON_NAME] Спецификации Заказы 0 Чаты Todo Проек…" at bounding box center [635, 282] width 1270 height 564
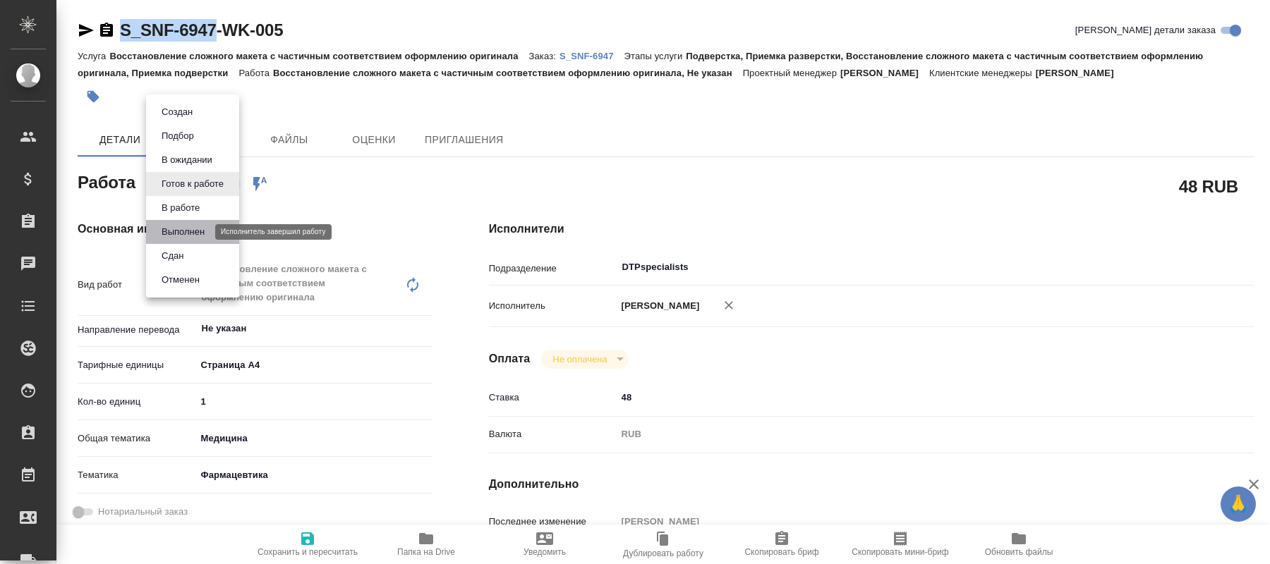
click at [196, 233] on button "Выполнен" at bounding box center [182, 232] width 51 height 16
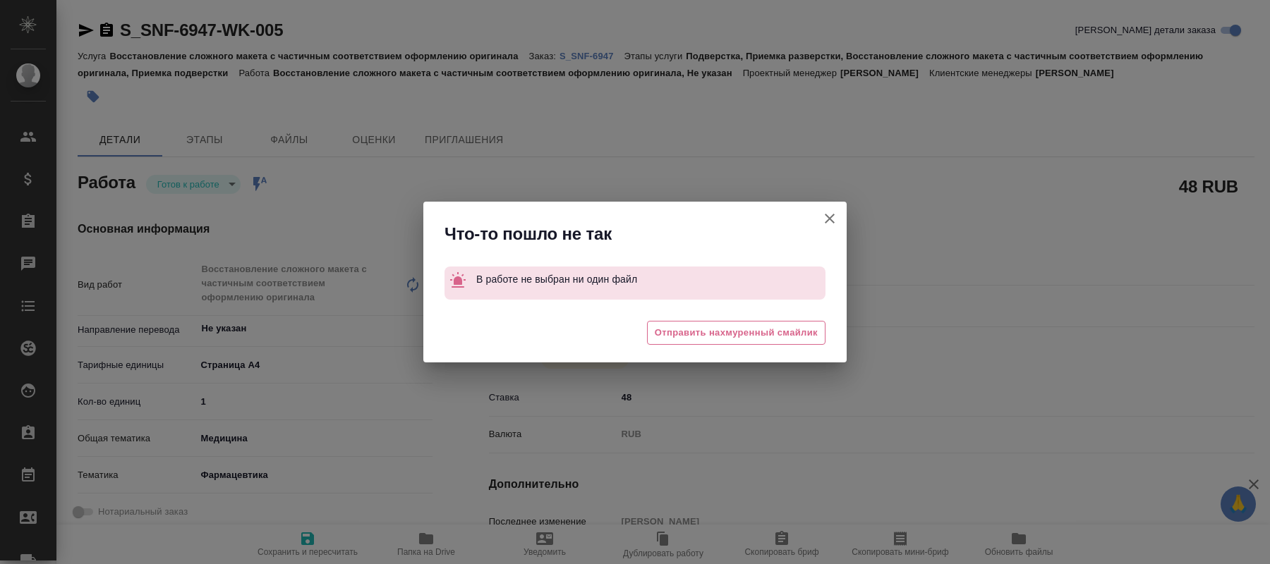
type textarea "x"
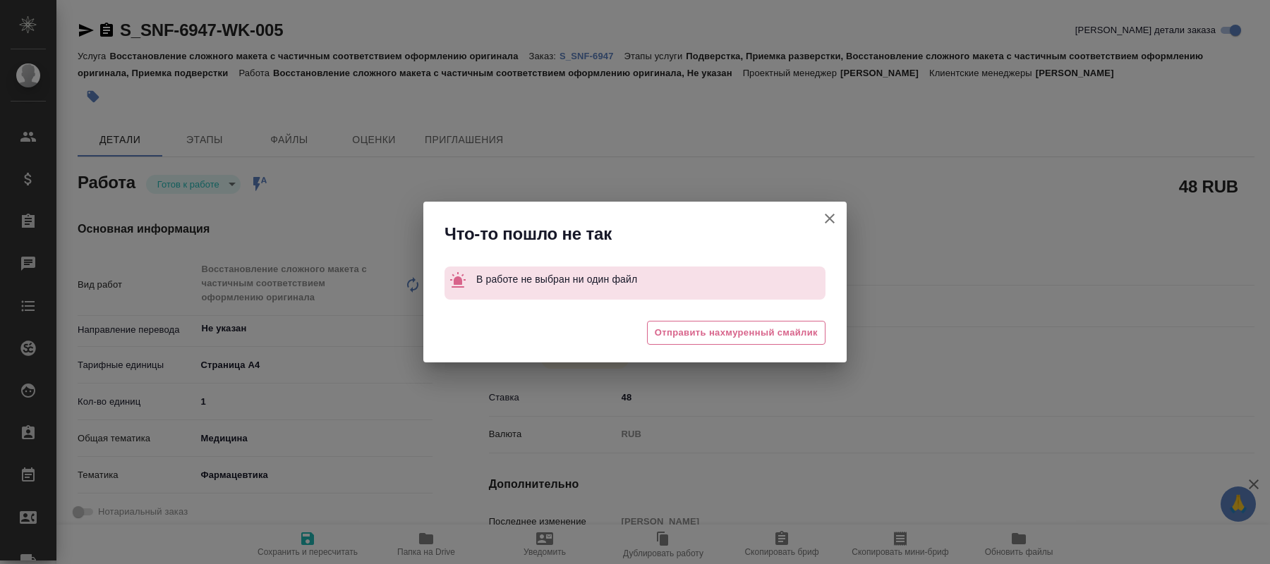
type textarea "x"
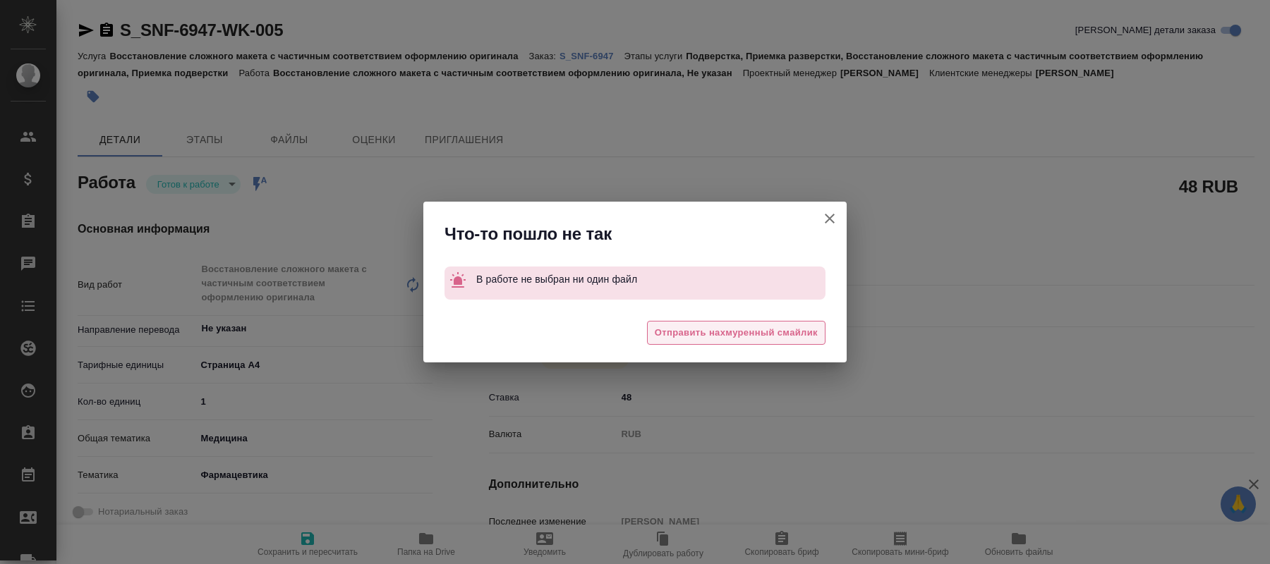
type textarea "x"
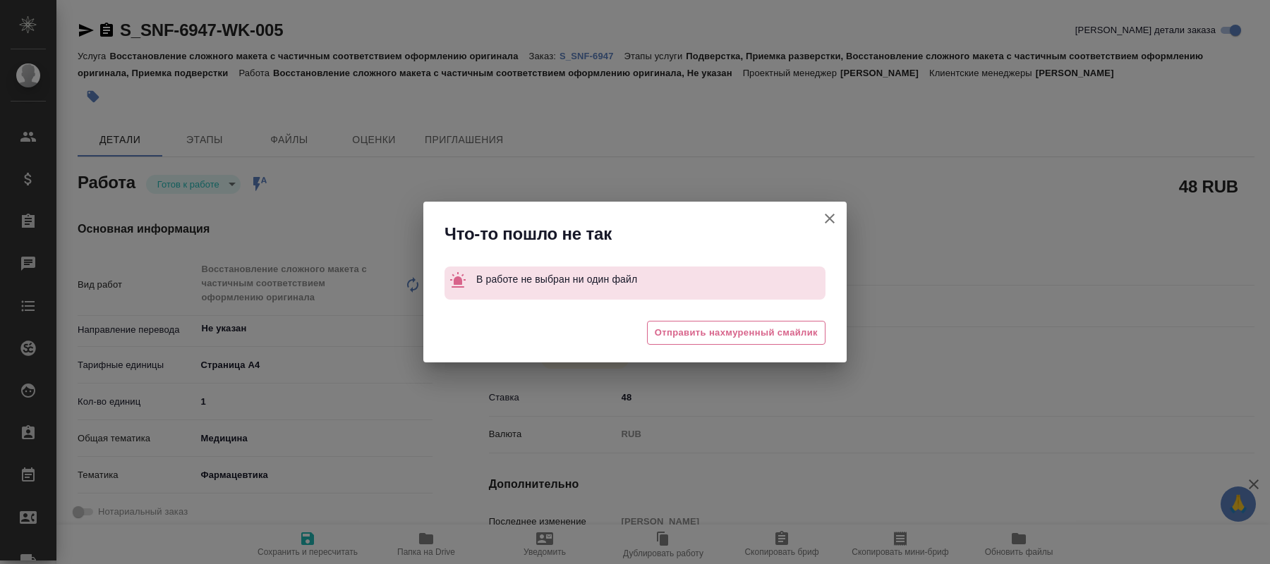
type textarea "x"
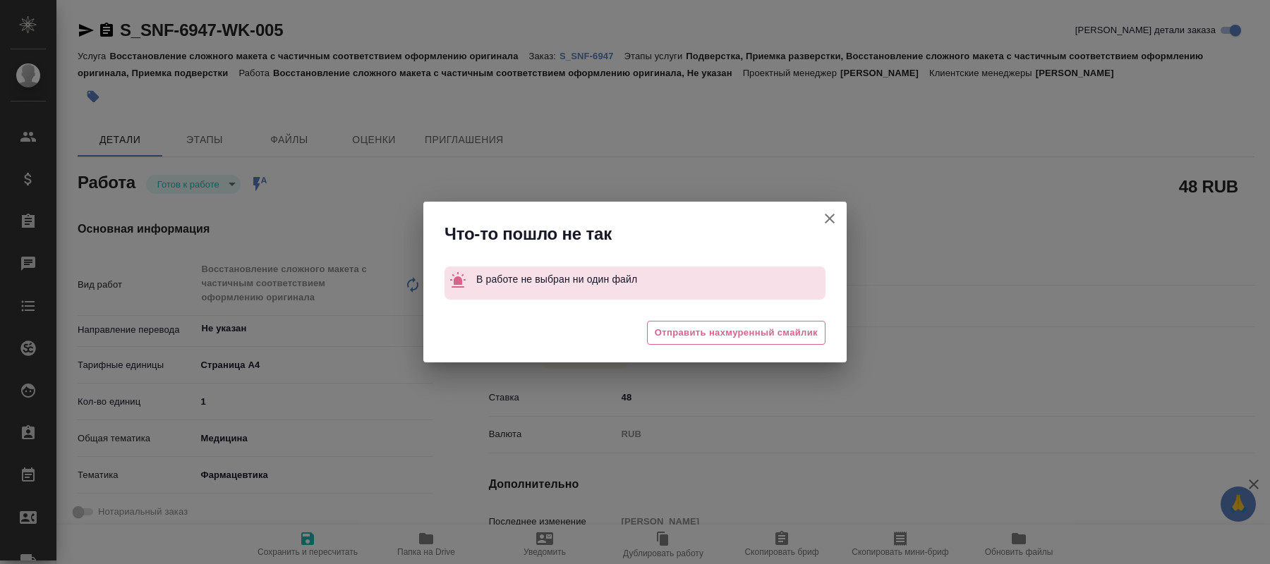
click at [830, 216] on icon "button" at bounding box center [829, 218] width 17 height 17
type textarea "x"
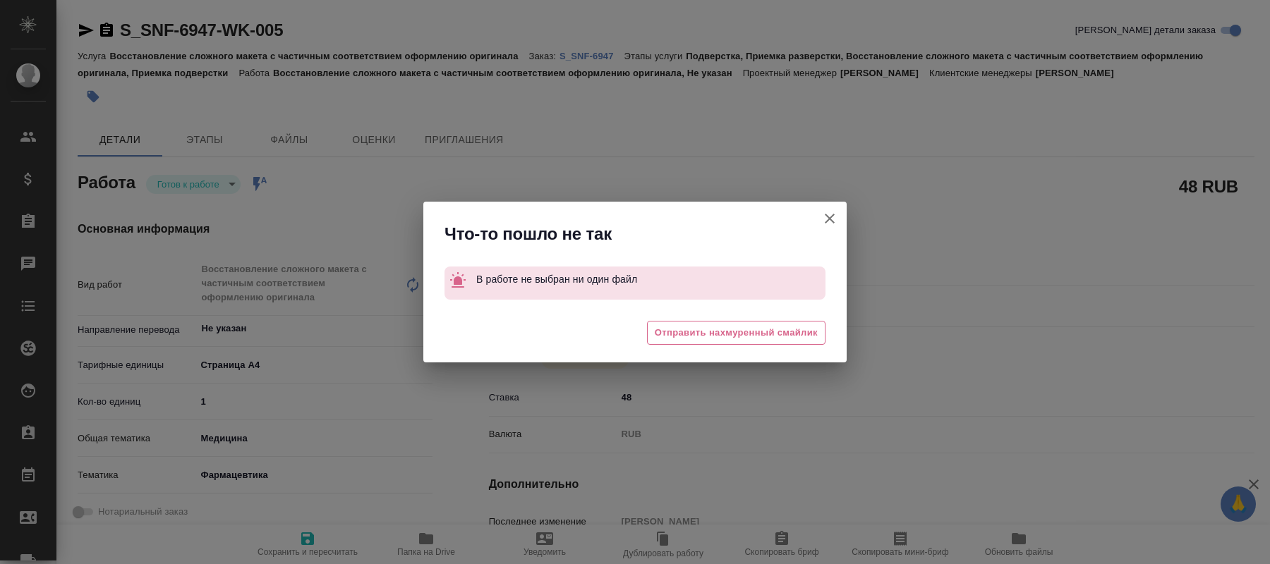
type textarea "x"
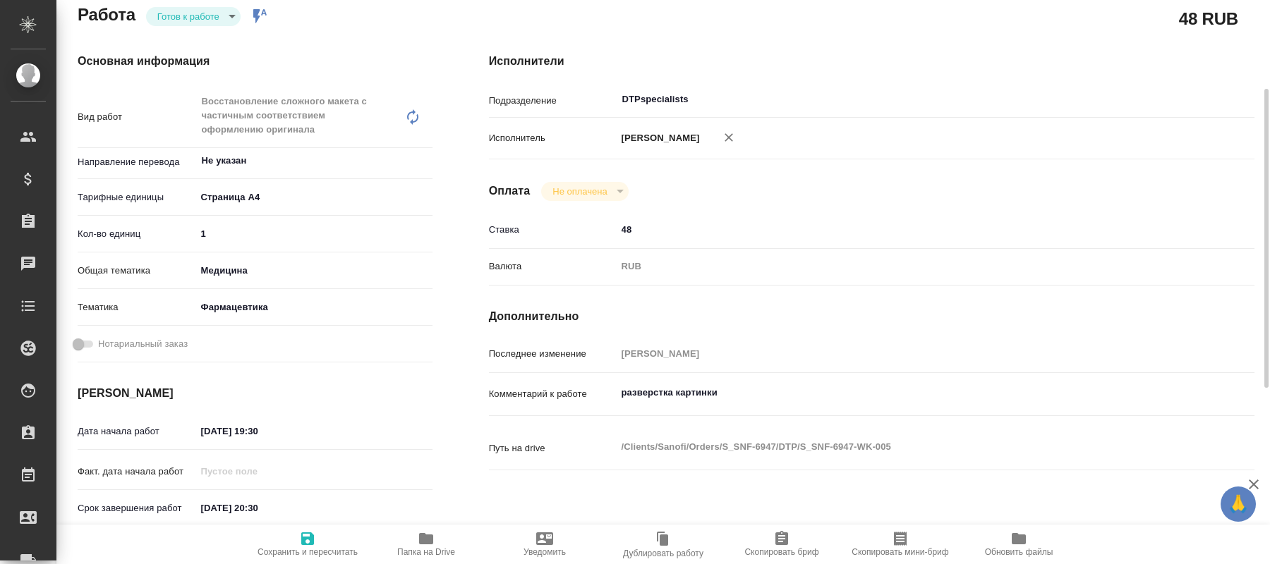
scroll to position [24, 0]
